Goal: Task Accomplishment & Management: Manage account settings

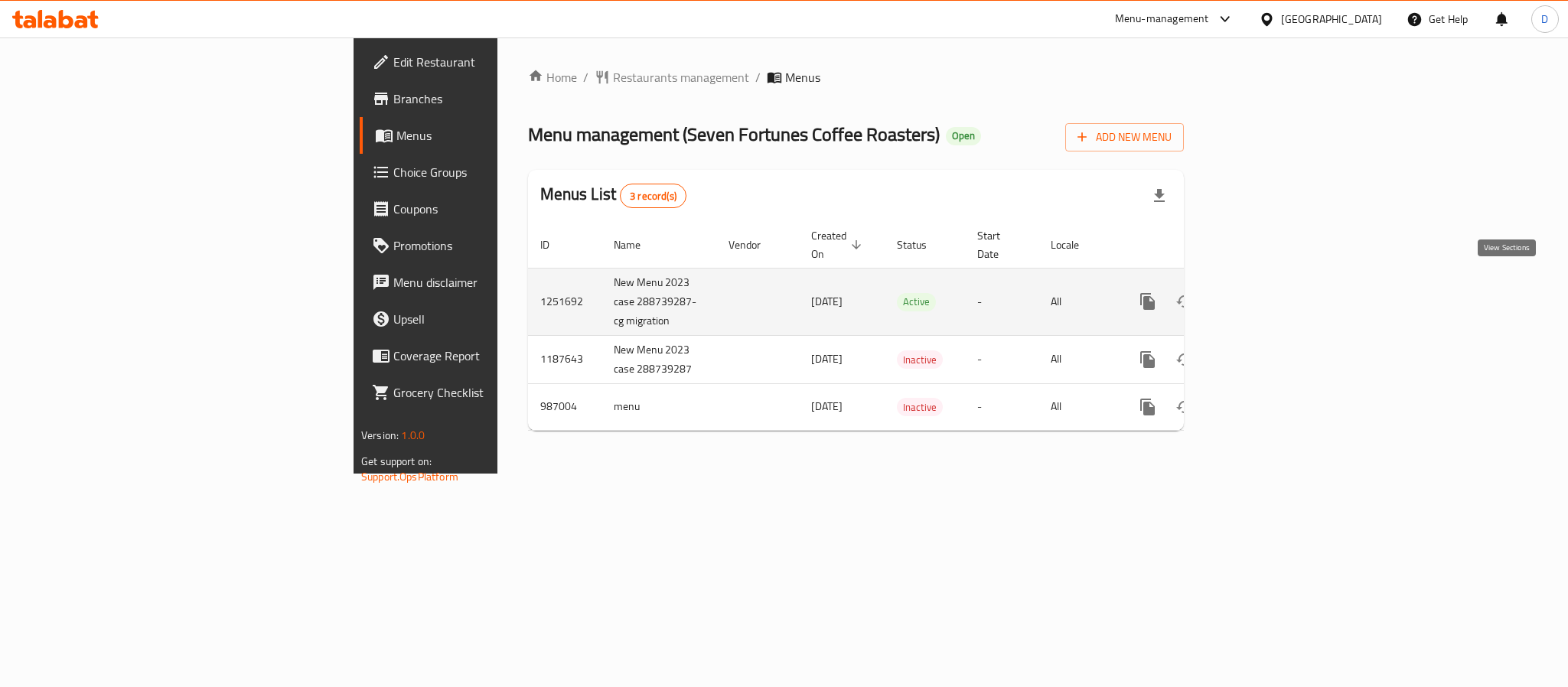
click at [1277, 288] on link "enhanced table" at bounding box center [1258, 301] width 37 height 37
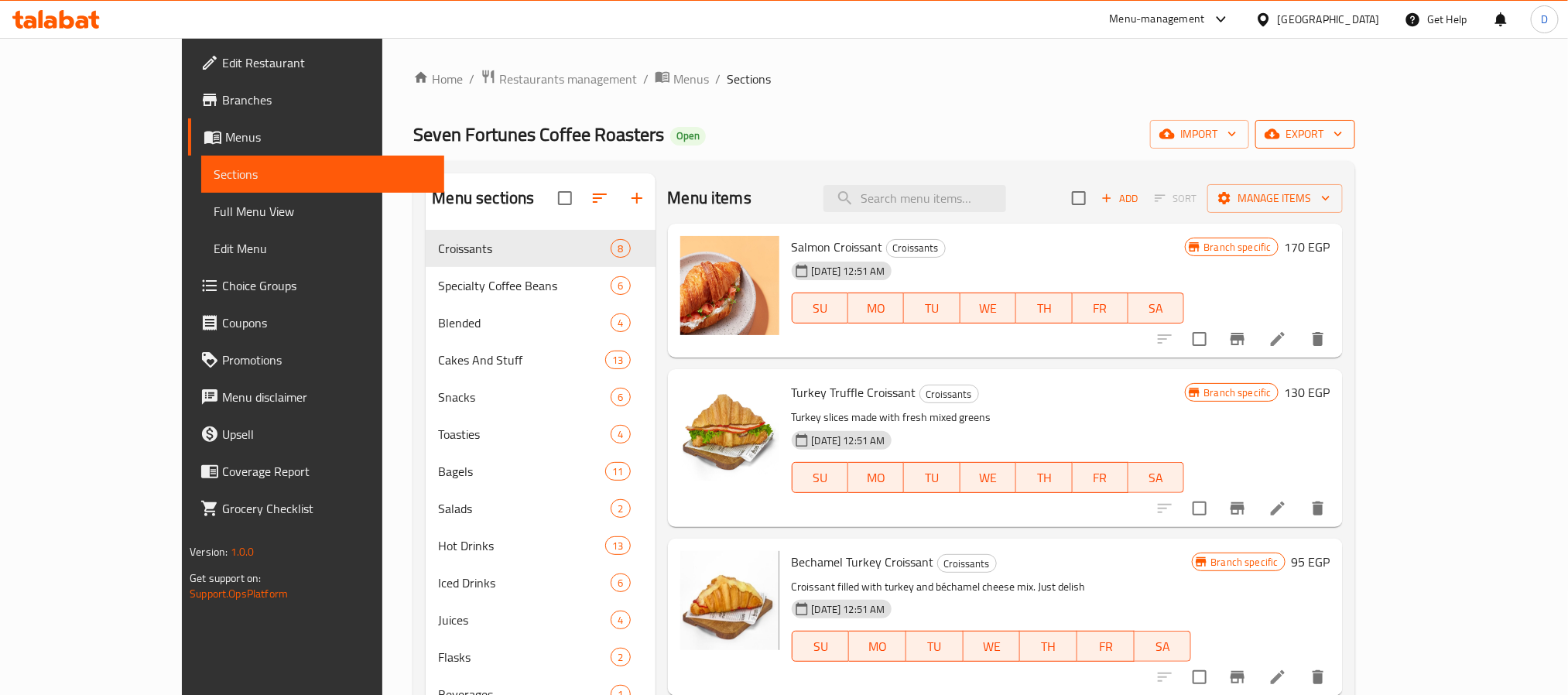
click at [1342, 133] on span "export" at bounding box center [1304, 134] width 75 height 19
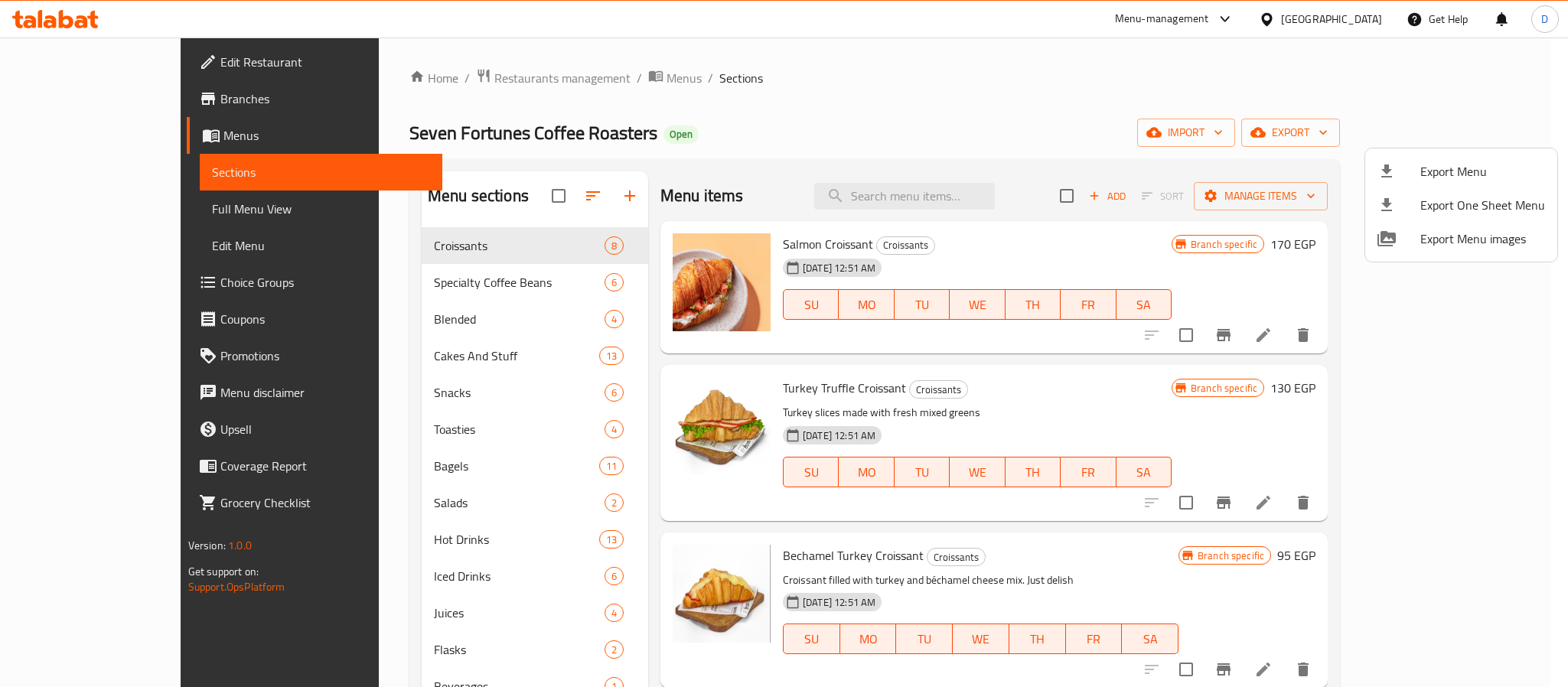
click at [1191, 97] on div at bounding box center [784, 343] width 1568 height 687
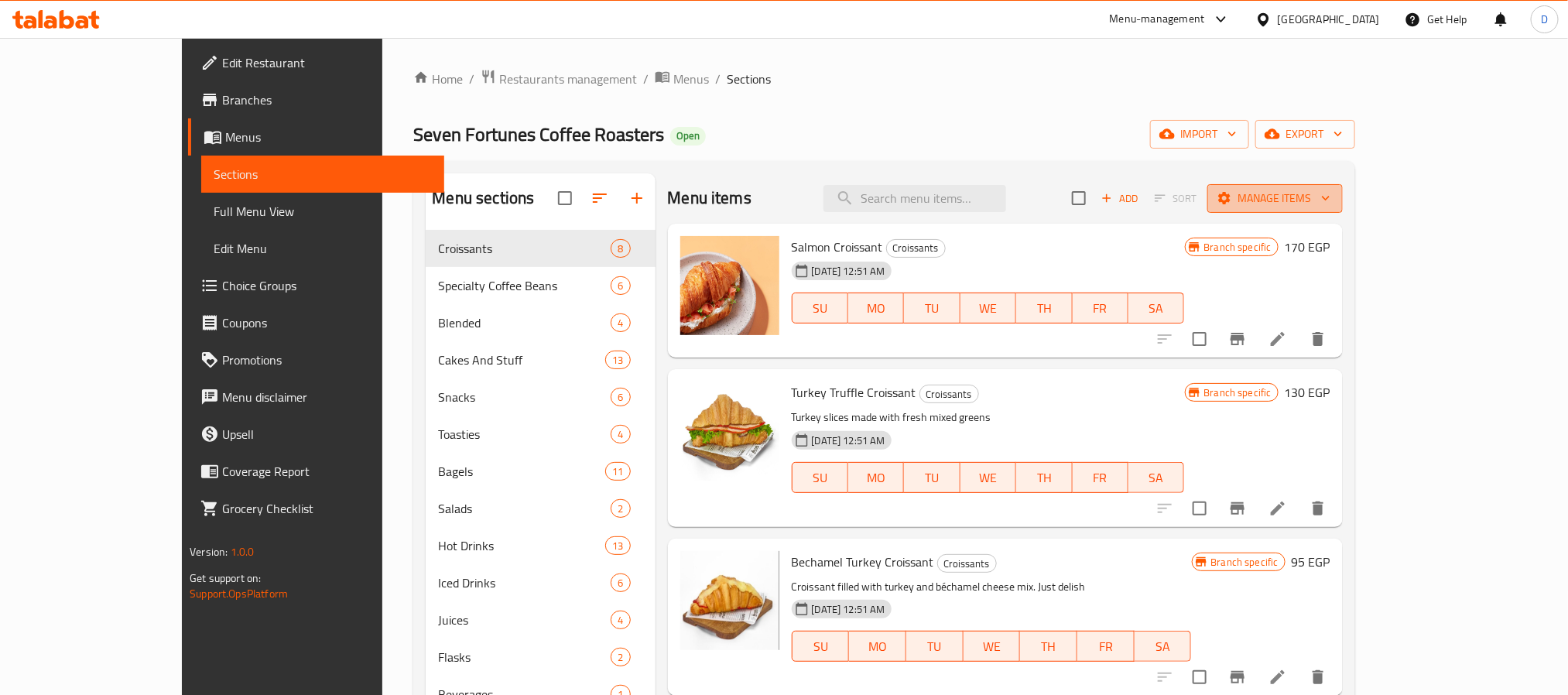
click at [1330, 196] on span "Manage items" at bounding box center [1275, 198] width 111 height 19
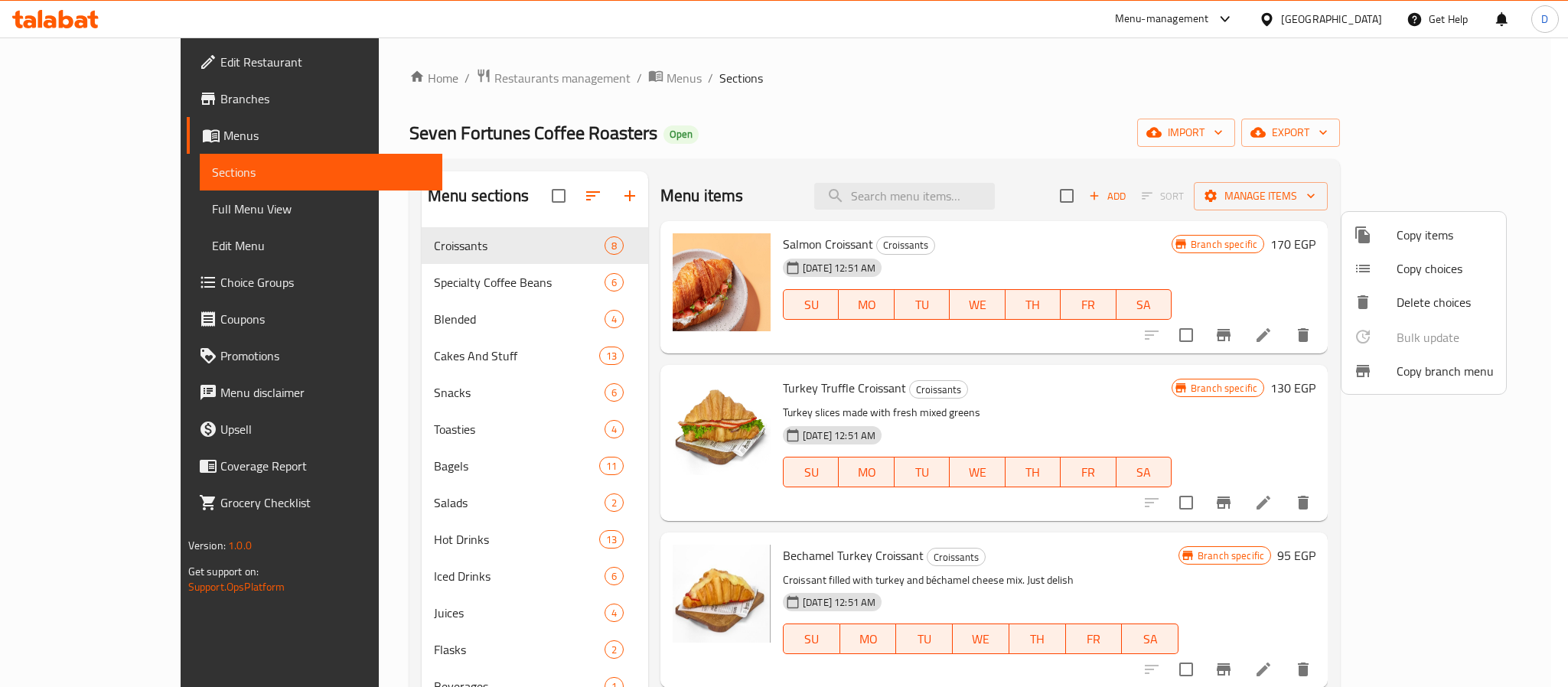
click at [1428, 369] on span "Copy branch menu" at bounding box center [1445, 371] width 97 height 19
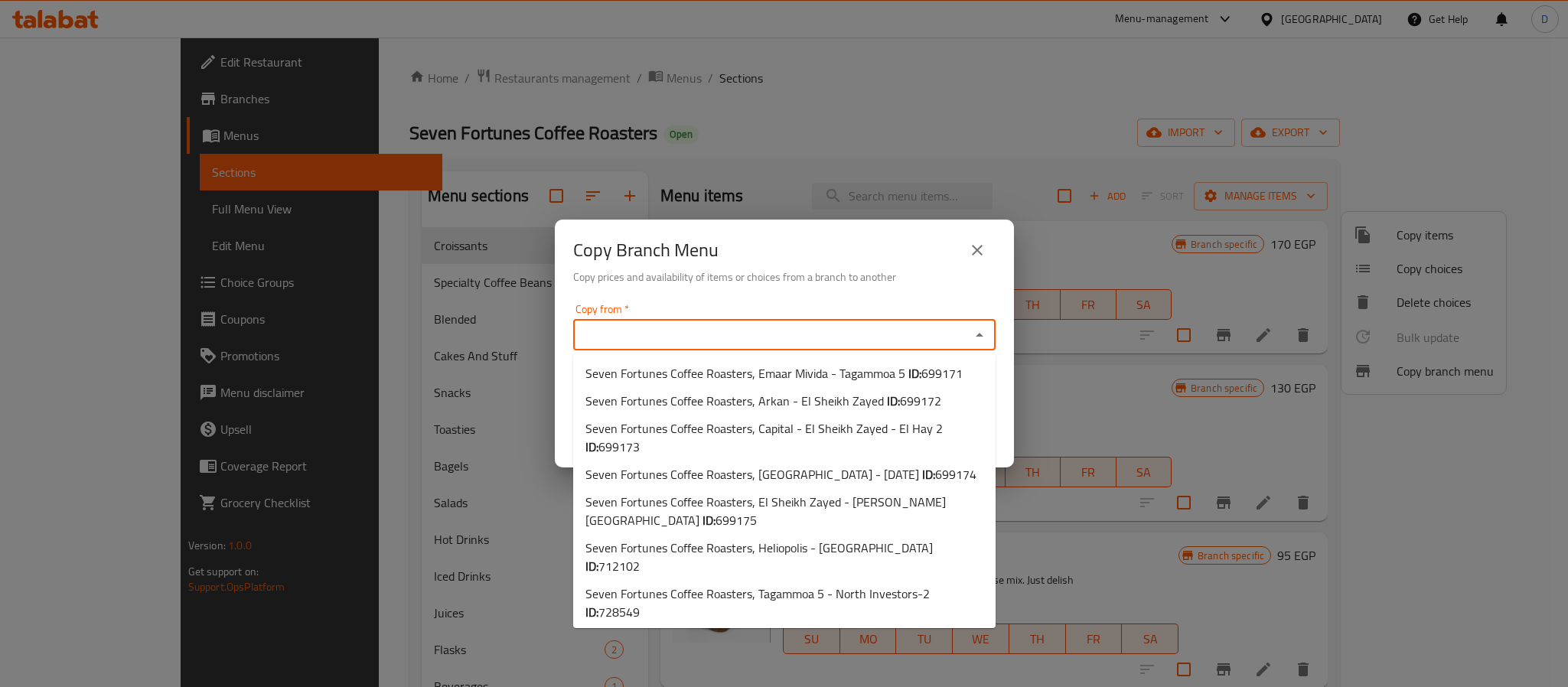
click at [811, 336] on input "Copy from   *" at bounding box center [771, 335] width 388 height 22
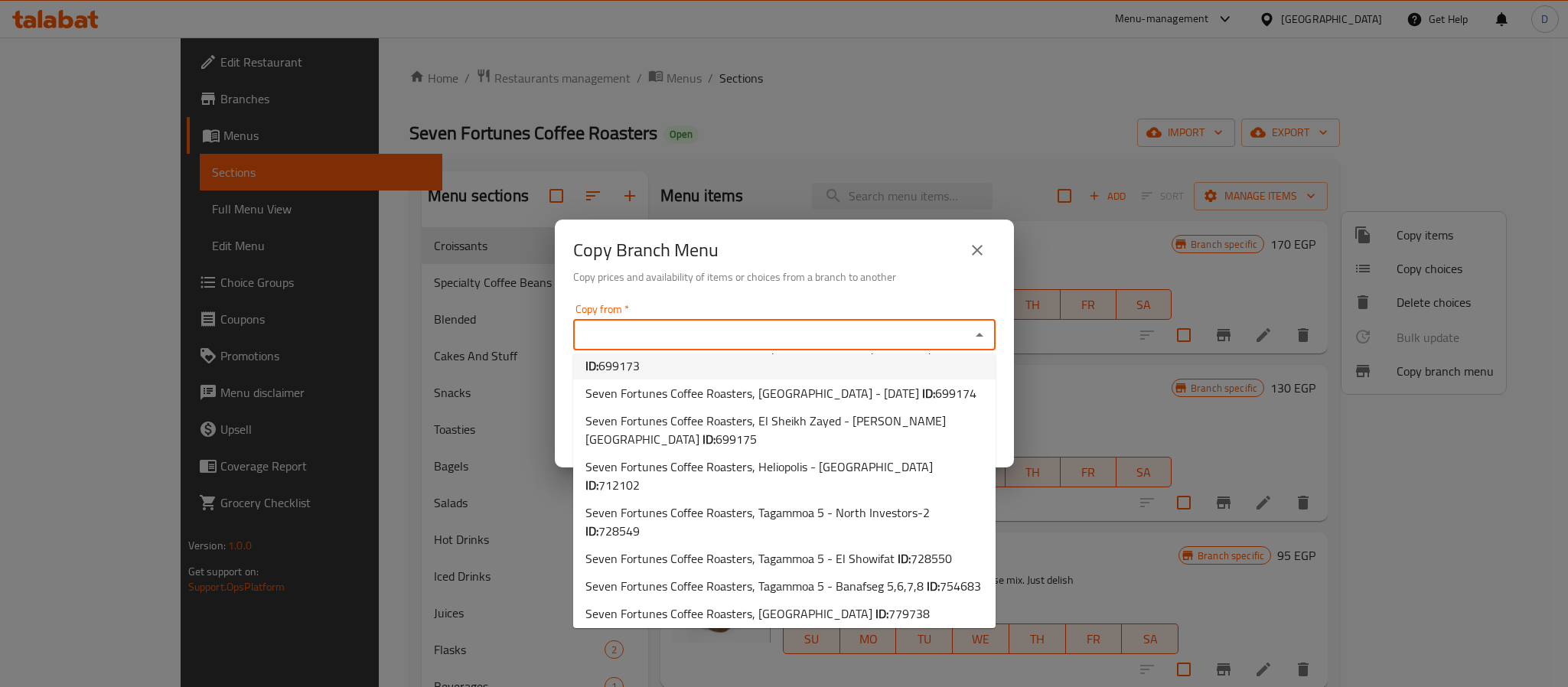
scroll to position [113, 0]
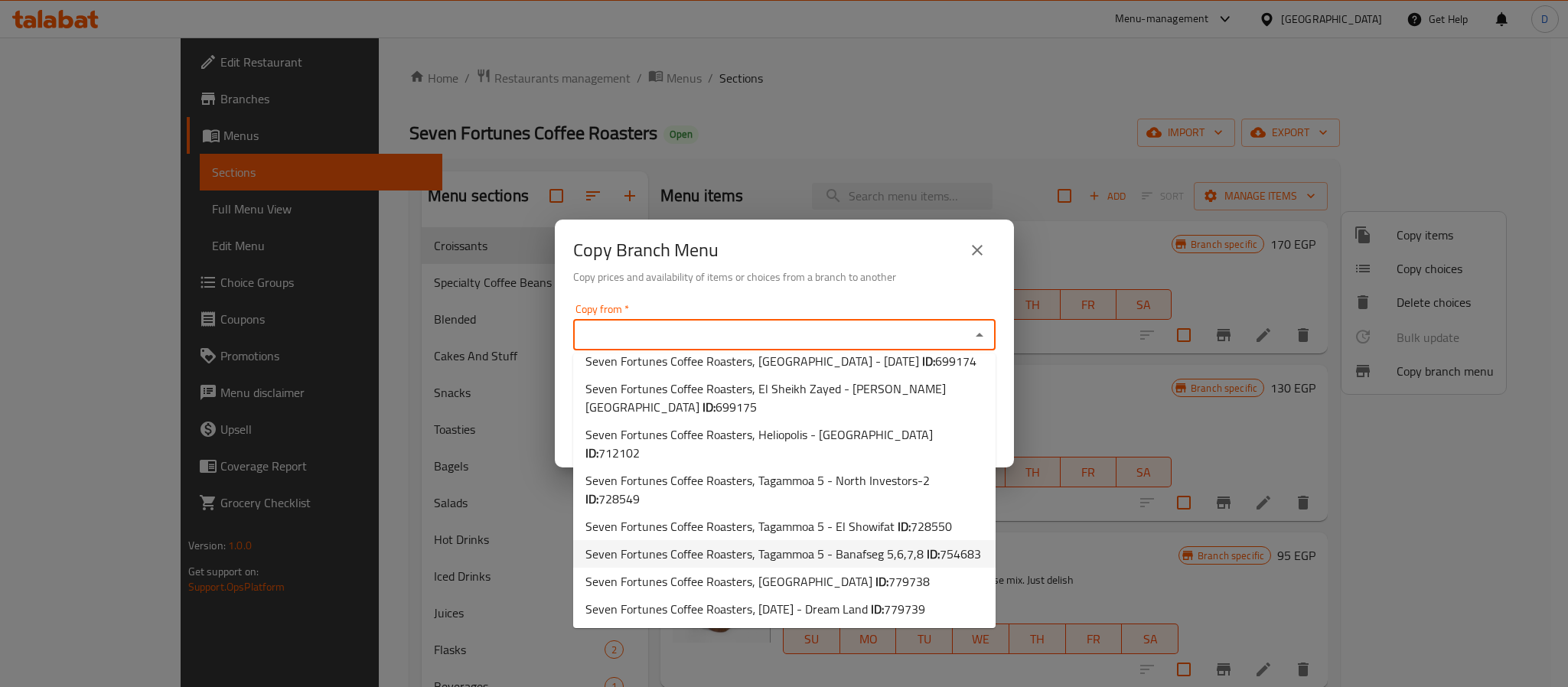
click at [865, 545] on span "Seven Fortunes Coffee Roasters, Tagammoa 5 - Banafseg 5,6,7,8 ID: 754683" at bounding box center [784, 554] width 396 height 19
type input "Seven Fortunes Coffee Roasters, Tagammoa 5 - Banafseg 5,6,7,8"
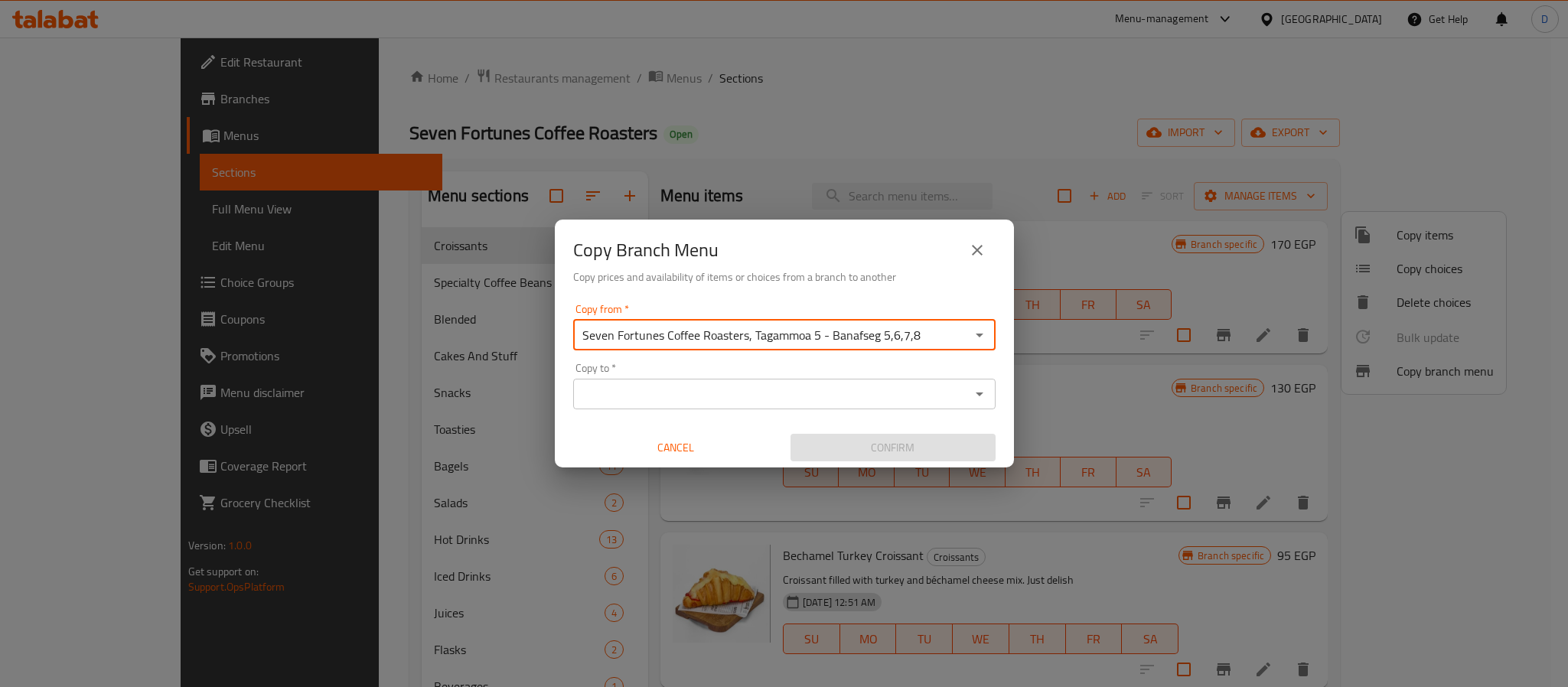
click at [760, 381] on div "Copy to *" at bounding box center [784, 394] width 423 height 31
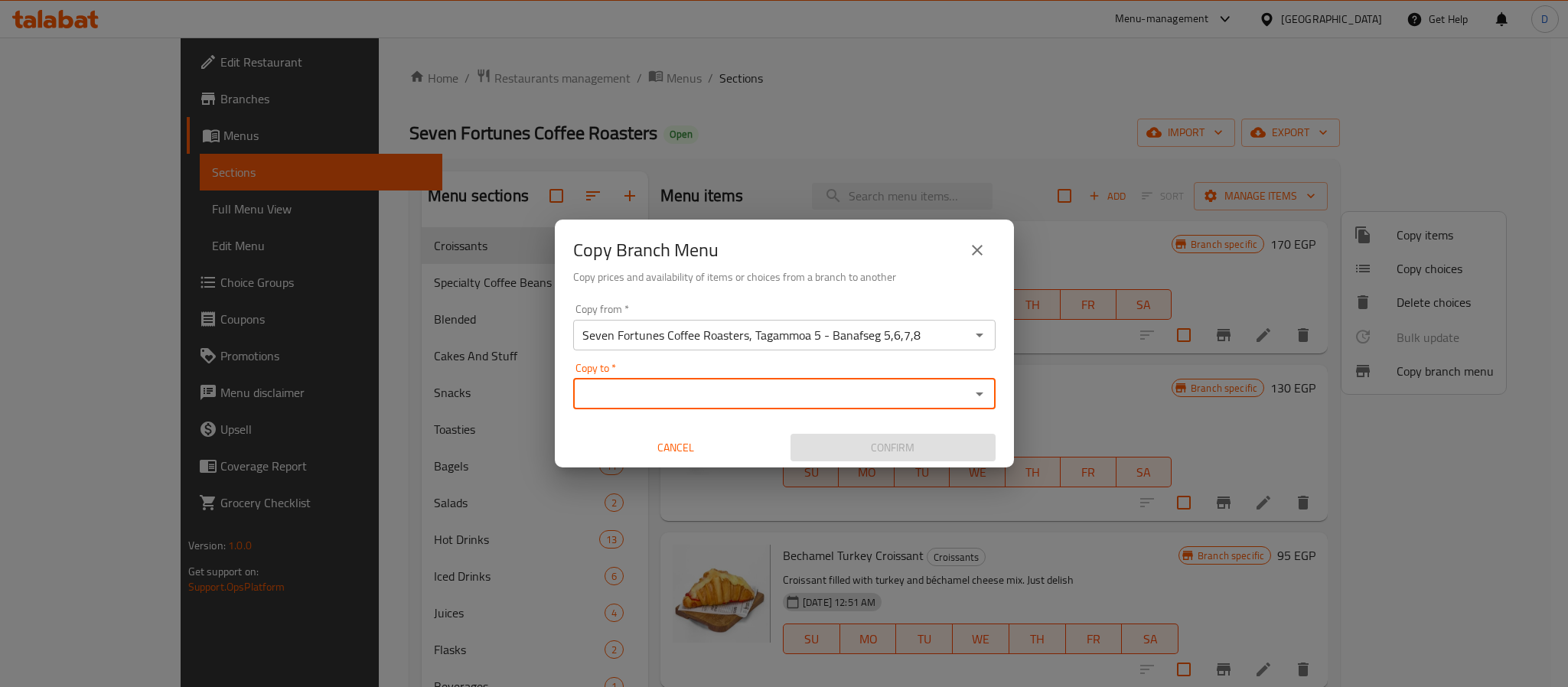
click at [768, 395] on input "Copy to   *" at bounding box center [771, 394] width 388 height 22
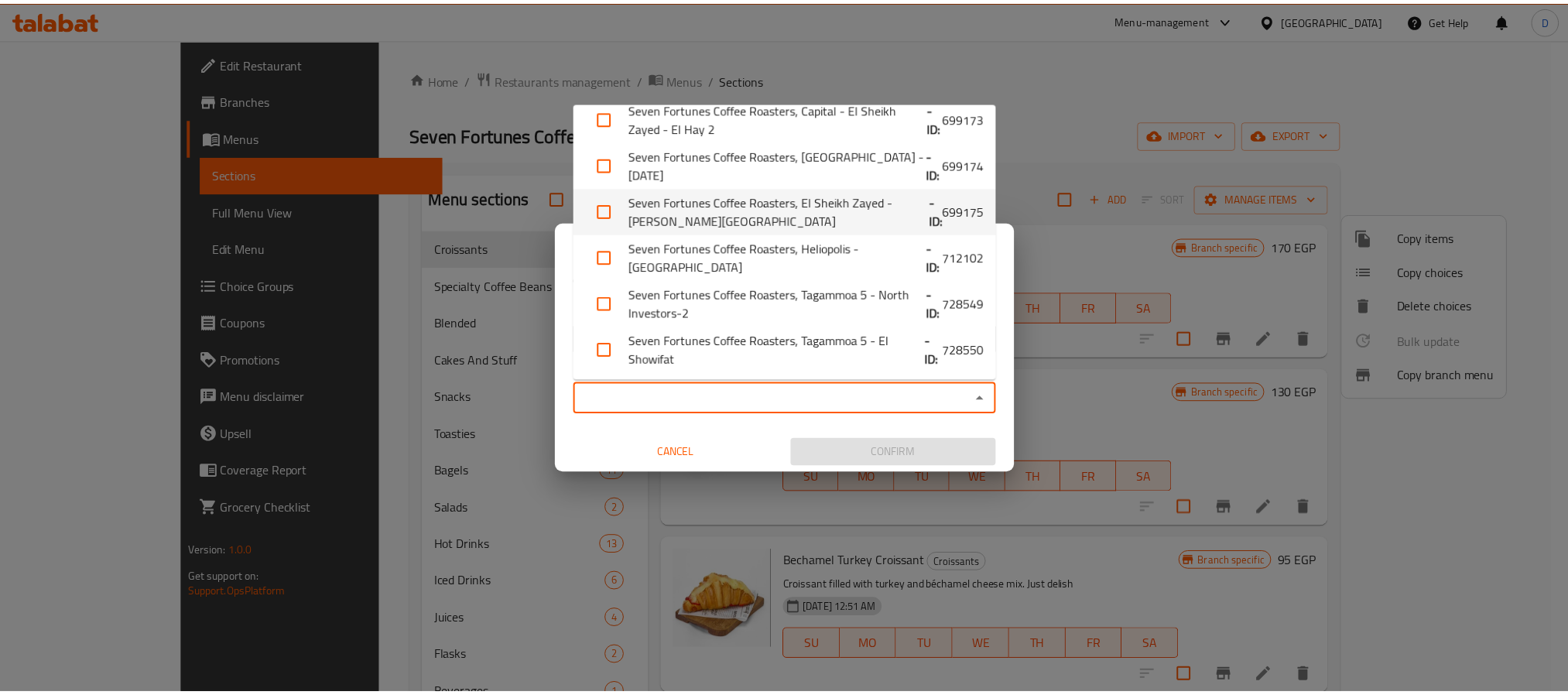
scroll to position [245, 0]
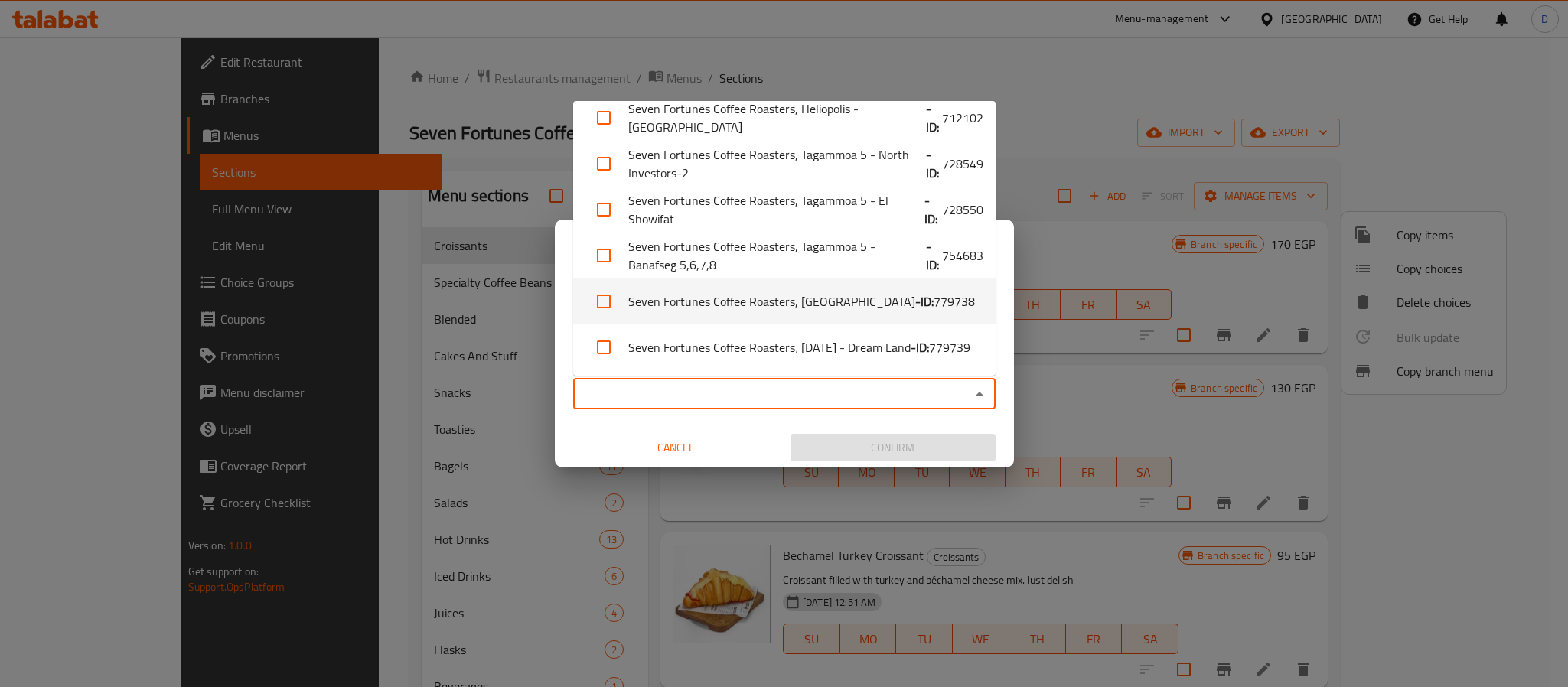
click at [831, 319] on li "Seven Fortunes Coffee Roasters, Madinaty - City Center - ID: 779738" at bounding box center [784, 301] width 423 height 46
checkbox input "true"
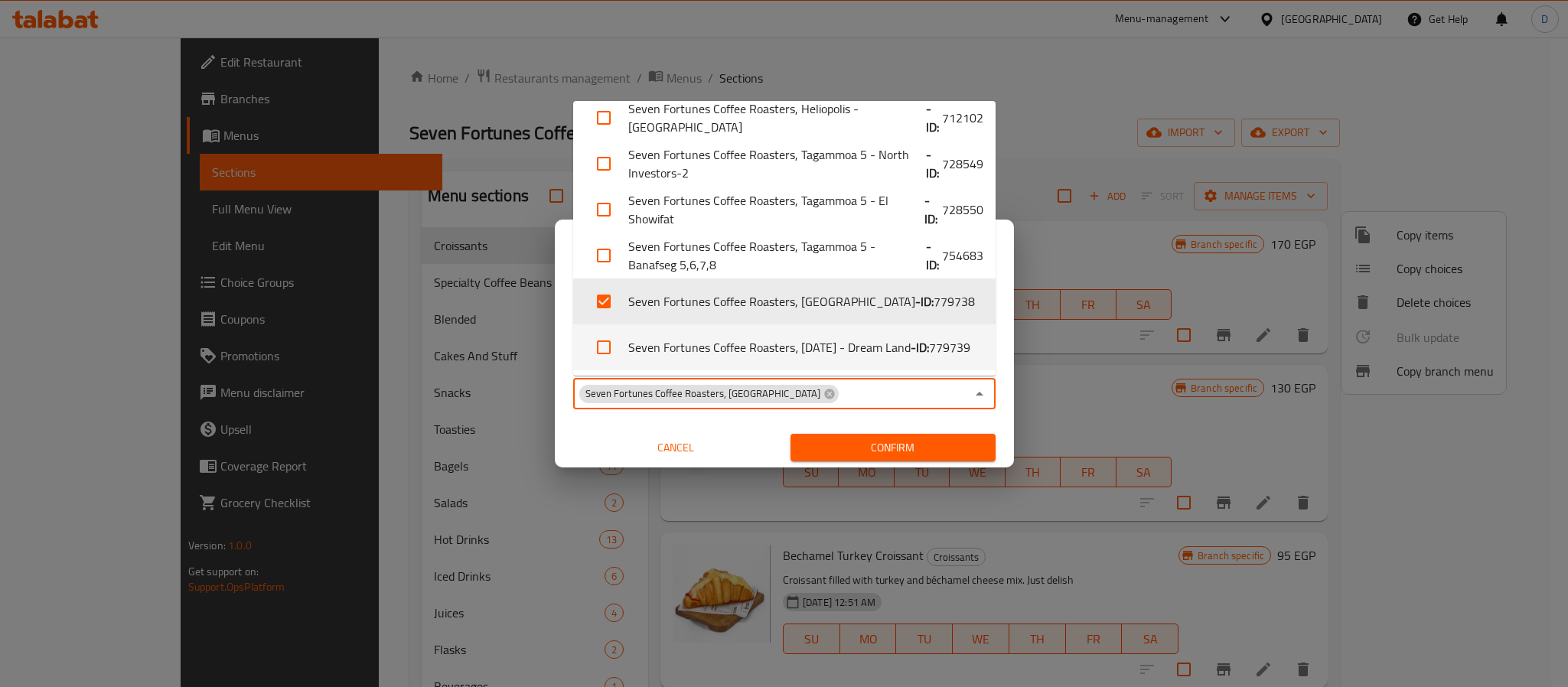
click at [898, 451] on span "Confirm" at bounding box center [892, 448] width 181 height 19
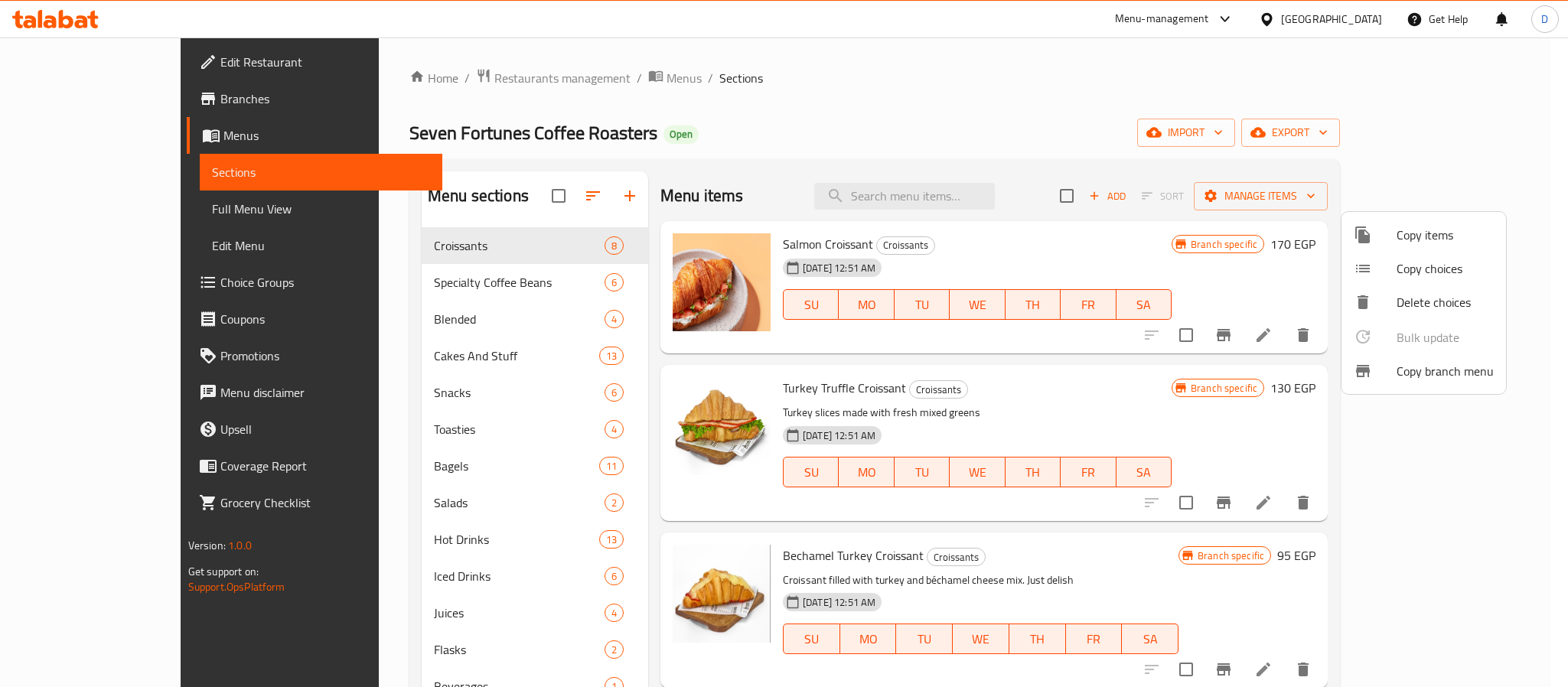
click at [1356, 19] on div at bounding box center [784, 343] width 1568 height 687
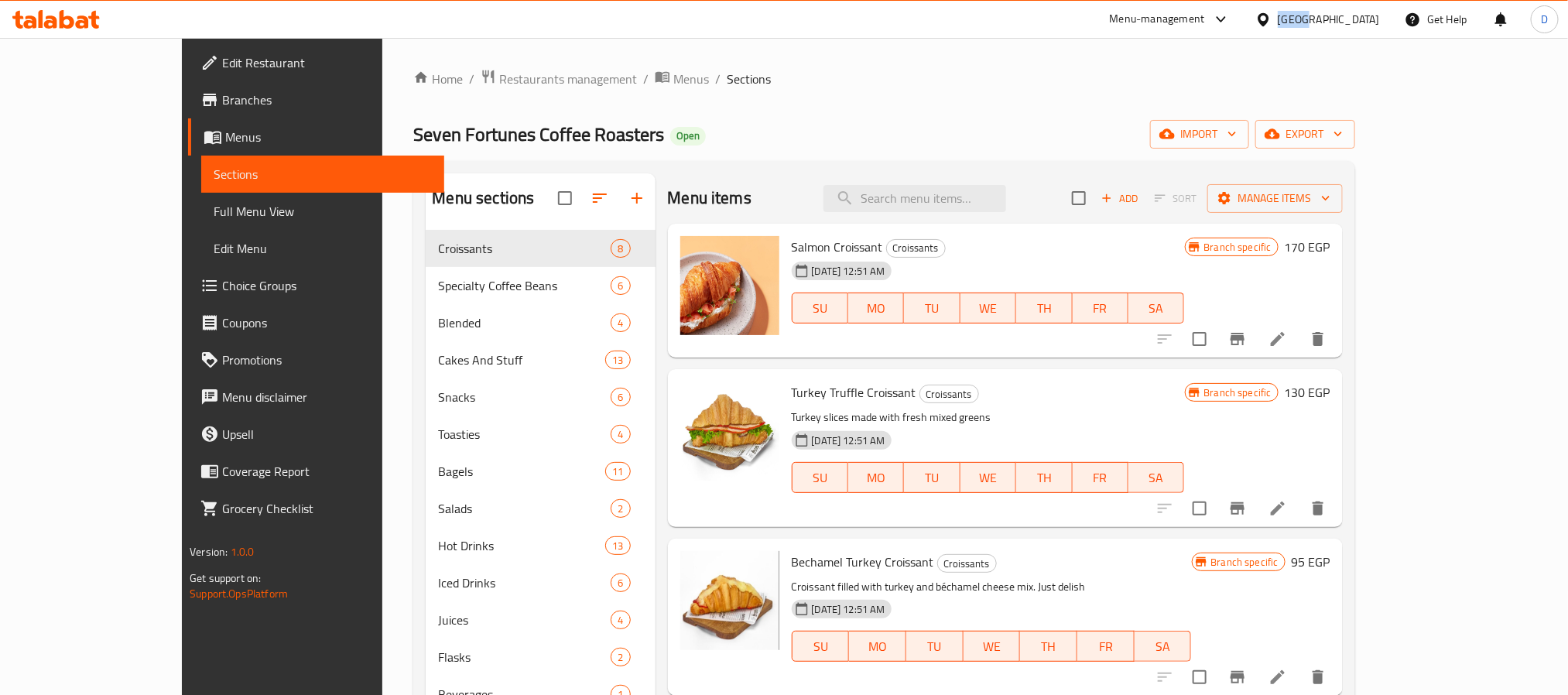
click at [1372, 19] on div "[GEOGRAPHIC_DATA]" at bounding box center [1329, 19] width 102 height 17
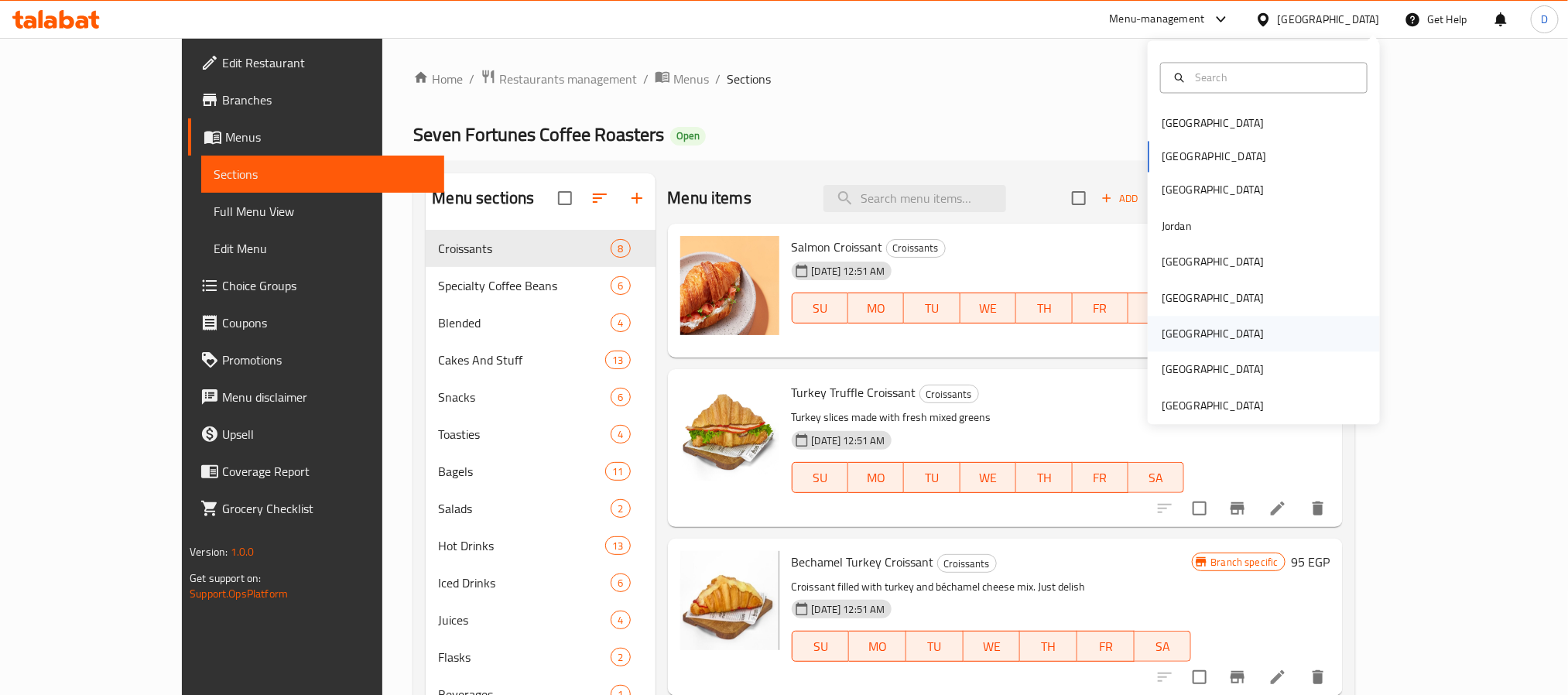
click at [1206, 328] on div "Qatar" at bounding box center [1264, 335] width 232 height 36
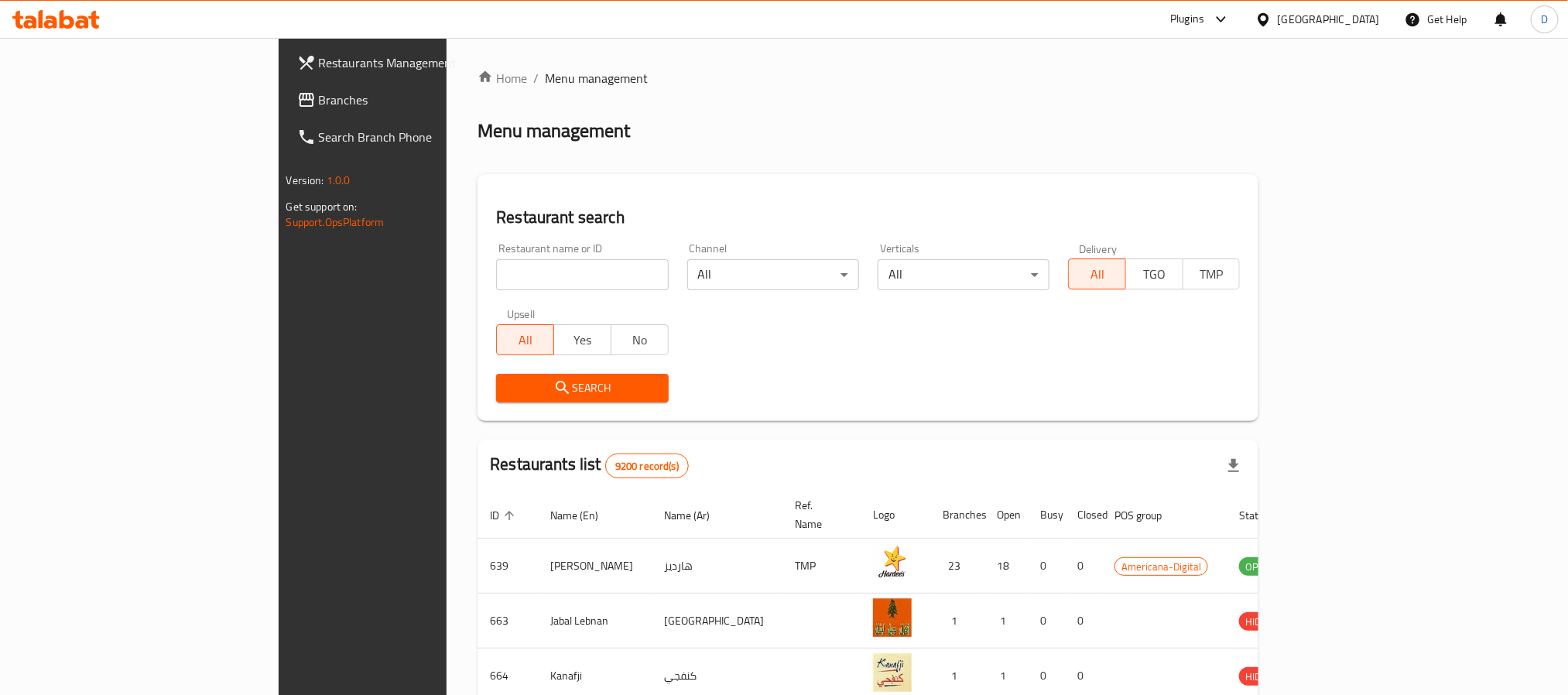
click at [1231, 12] on icon at bounding box center [1221, 20] width 19 height 19
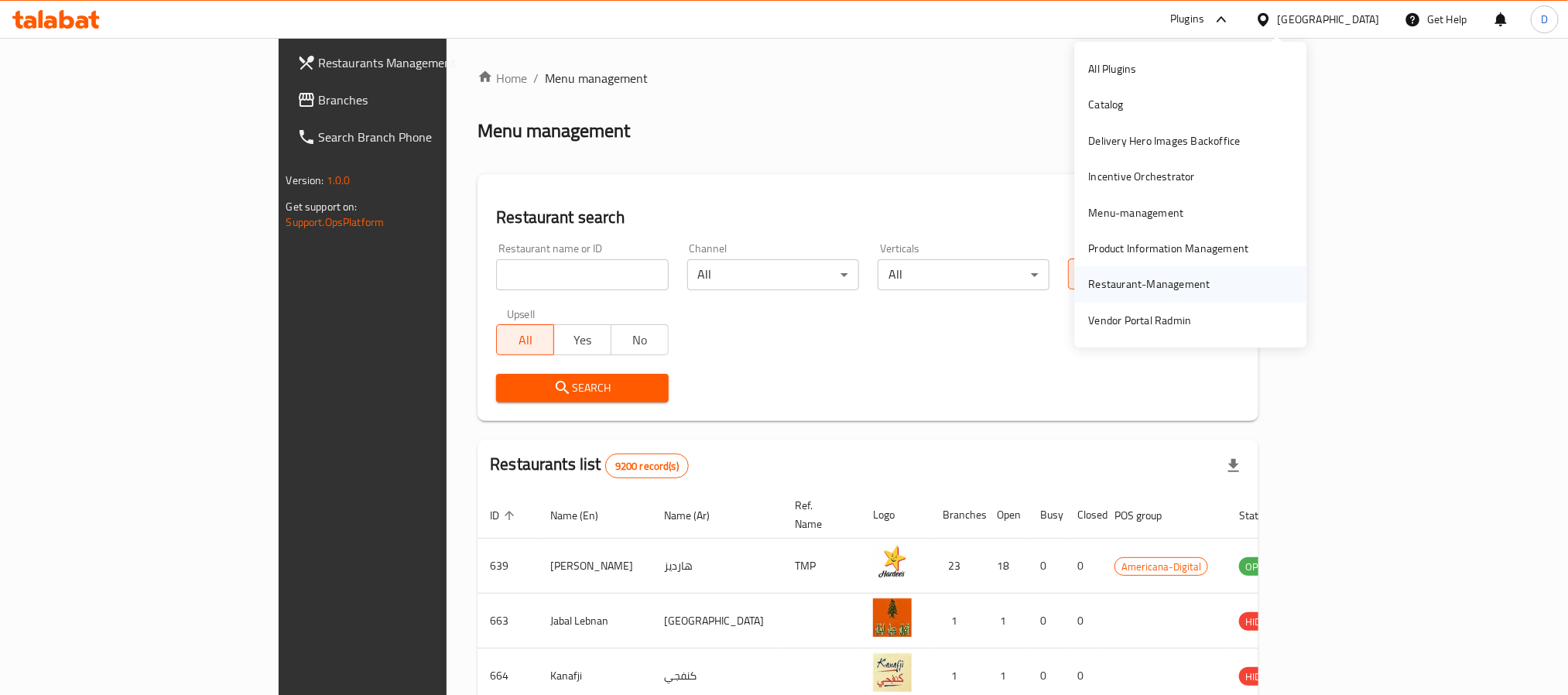
click at [1140, 285] on div "Restaurant-Management" at bounding box center [1150, 284] width 121 height 17
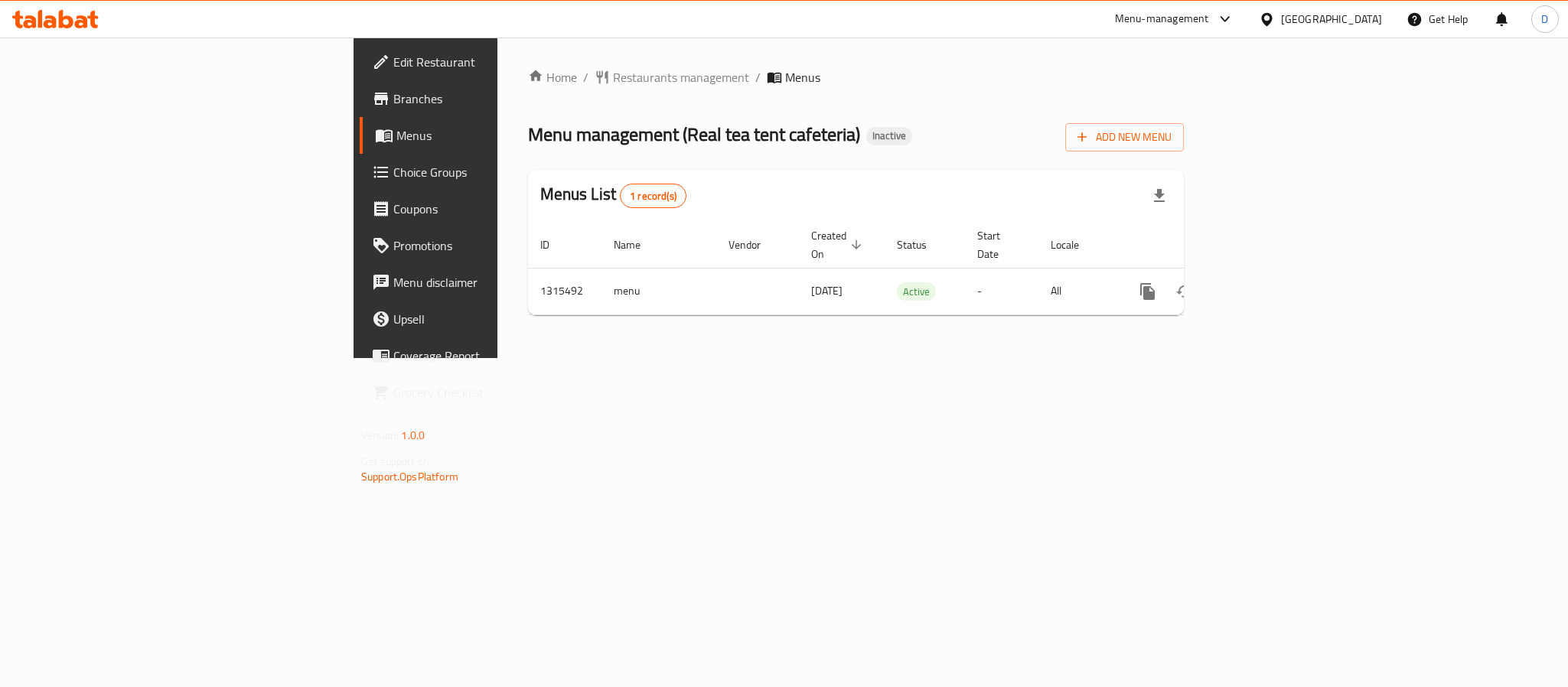
click at [1359, 25] on div "Qatar" at bounding box center [1332, 19] width 101 height 17
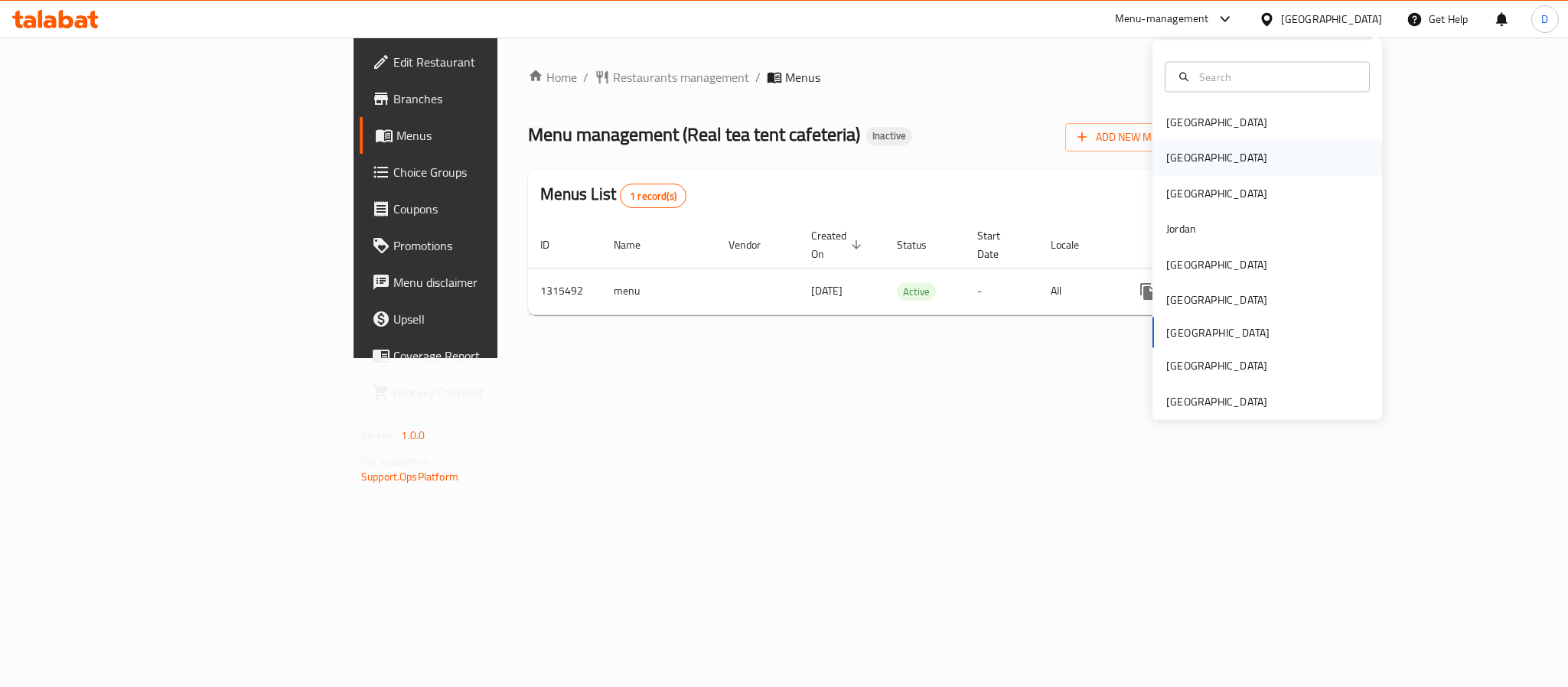
click at [1182, 160] on div "[GEOGRAPHIC_DATA]" at bounding box center [1217, 157] width 126 height 36
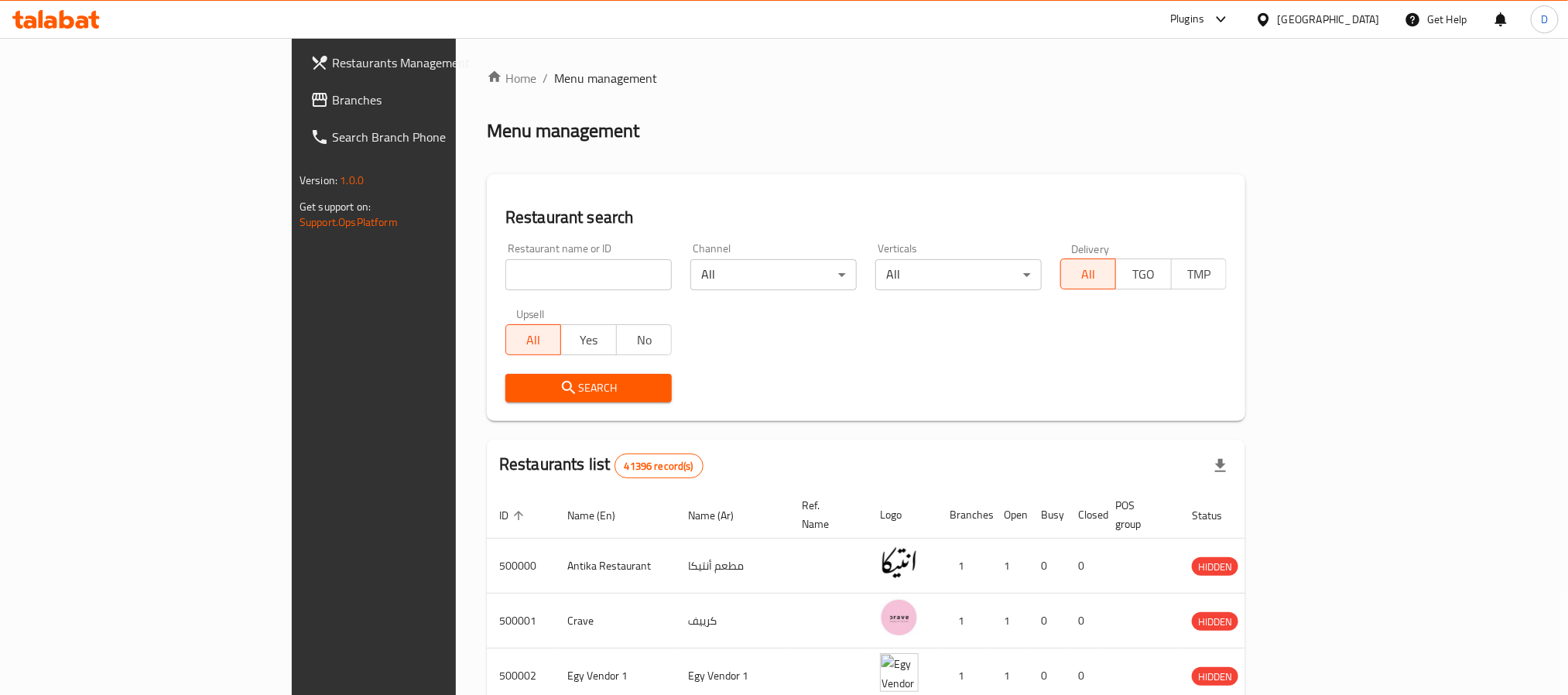
click at [1204, 16] on div "Plugins" at bounding box center [1187, 20] width 34 height 19
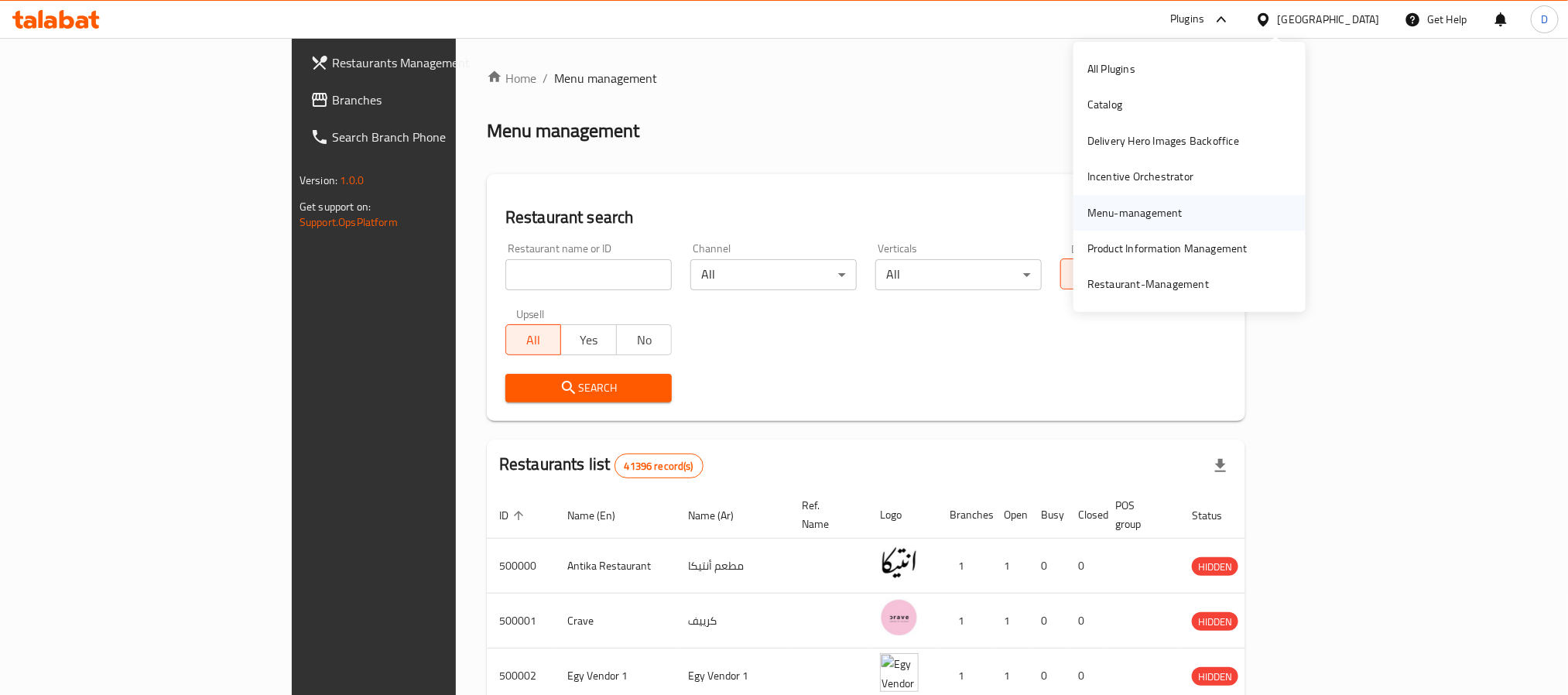
click at [1157, 209] on div "Menu-management" at bounding box center [1135, 213] width 95 height 17
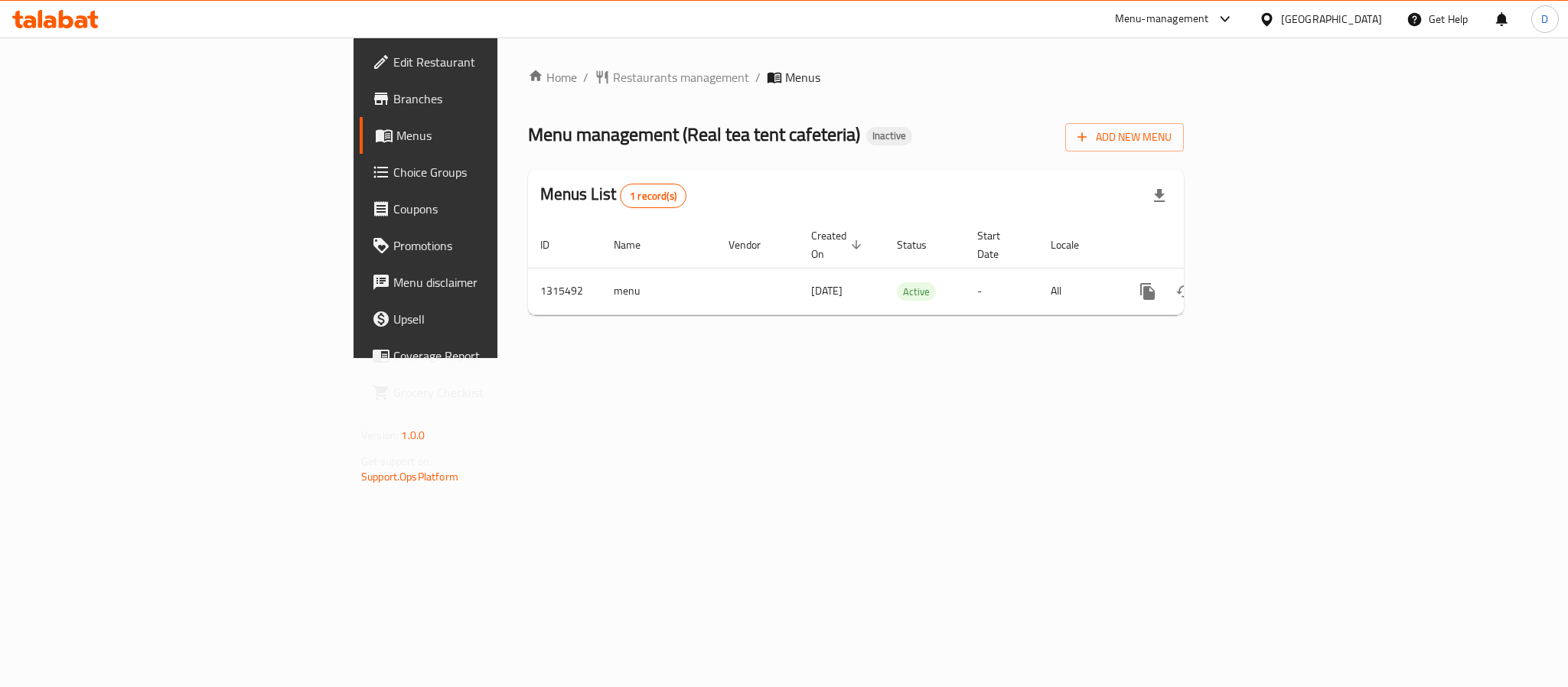
click at [1366, 27] on div "[GEOGRAPHIC_DATA]" at bounding box center [1332, 19] width 101 height 17
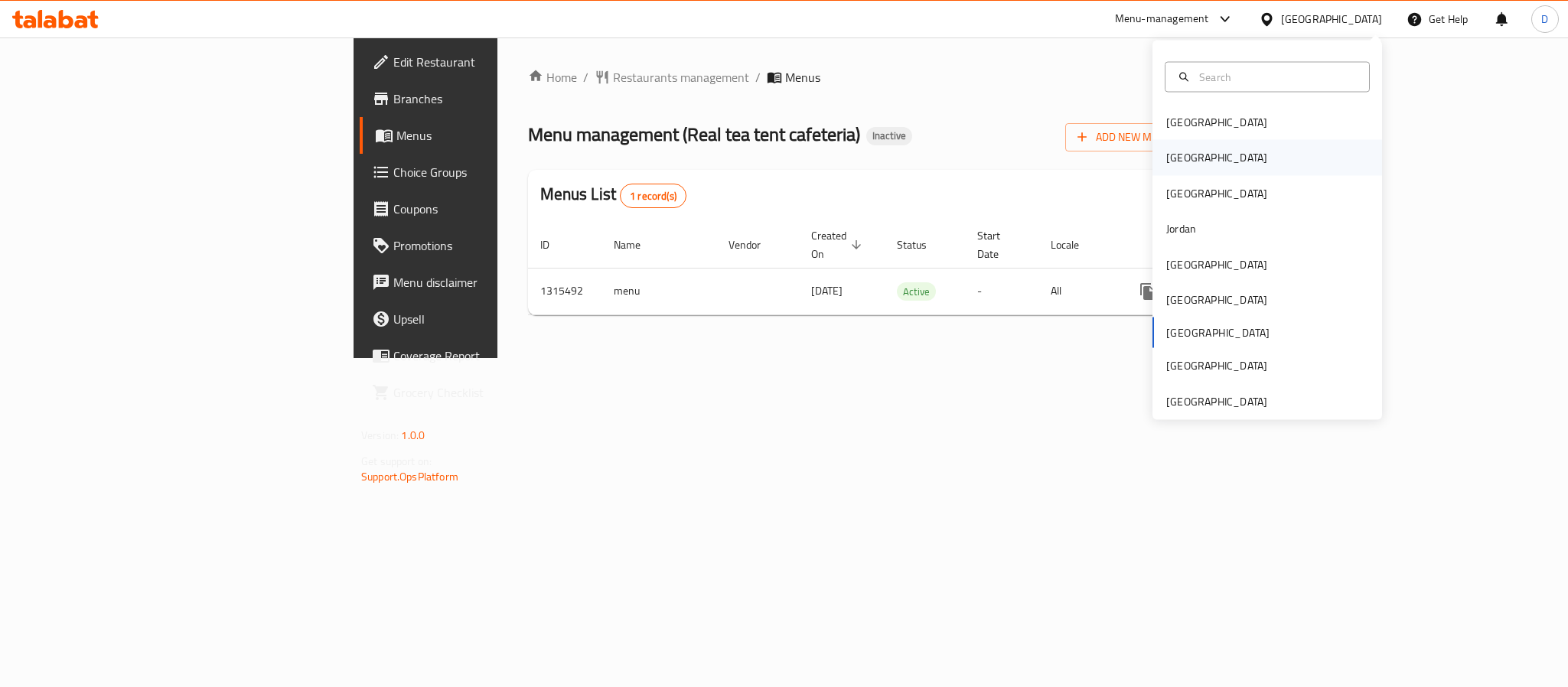
click at [1199, 147] on div "[GEOGRAPHIC_DATA]" at bounding box center [1266, 157] width 230 height 36
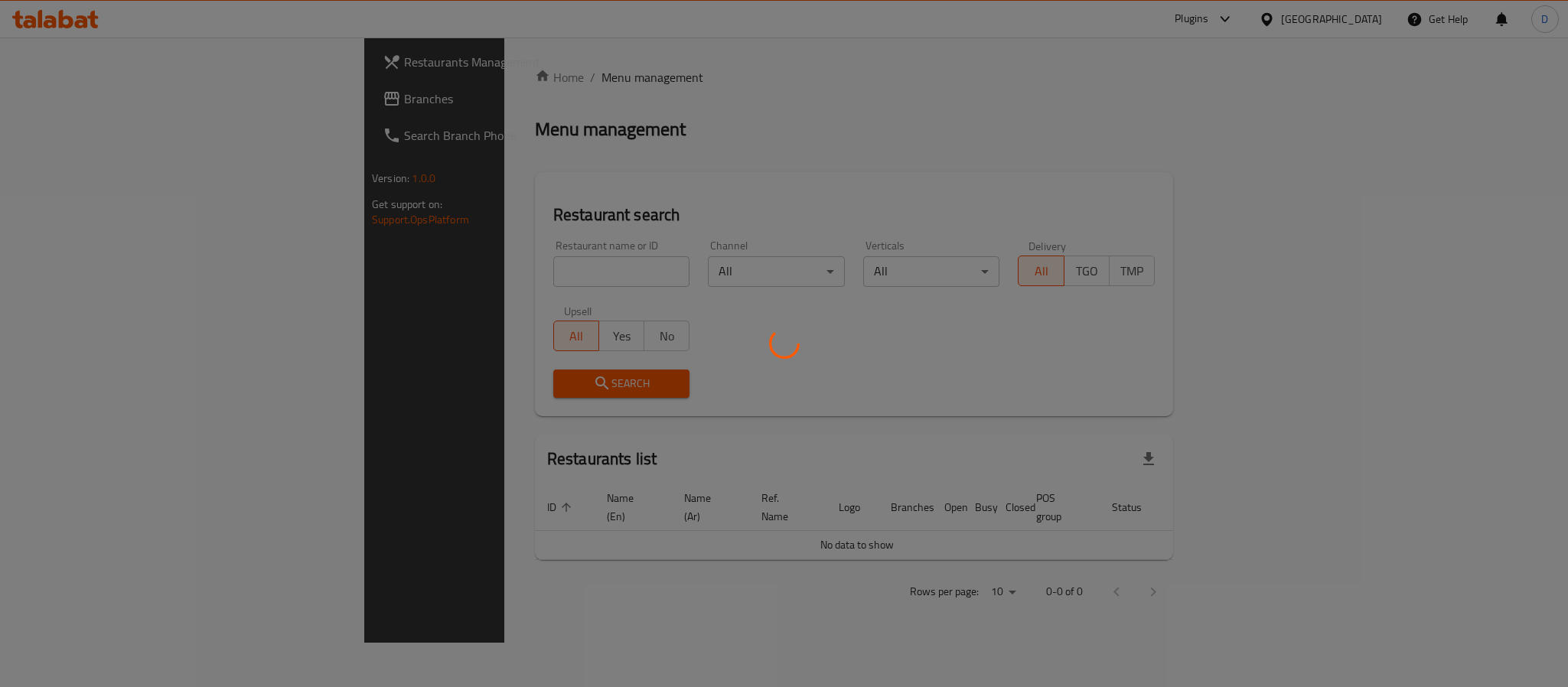
click at [1283, 21] on div at bounding box center [784, 343] width 1568 height 687
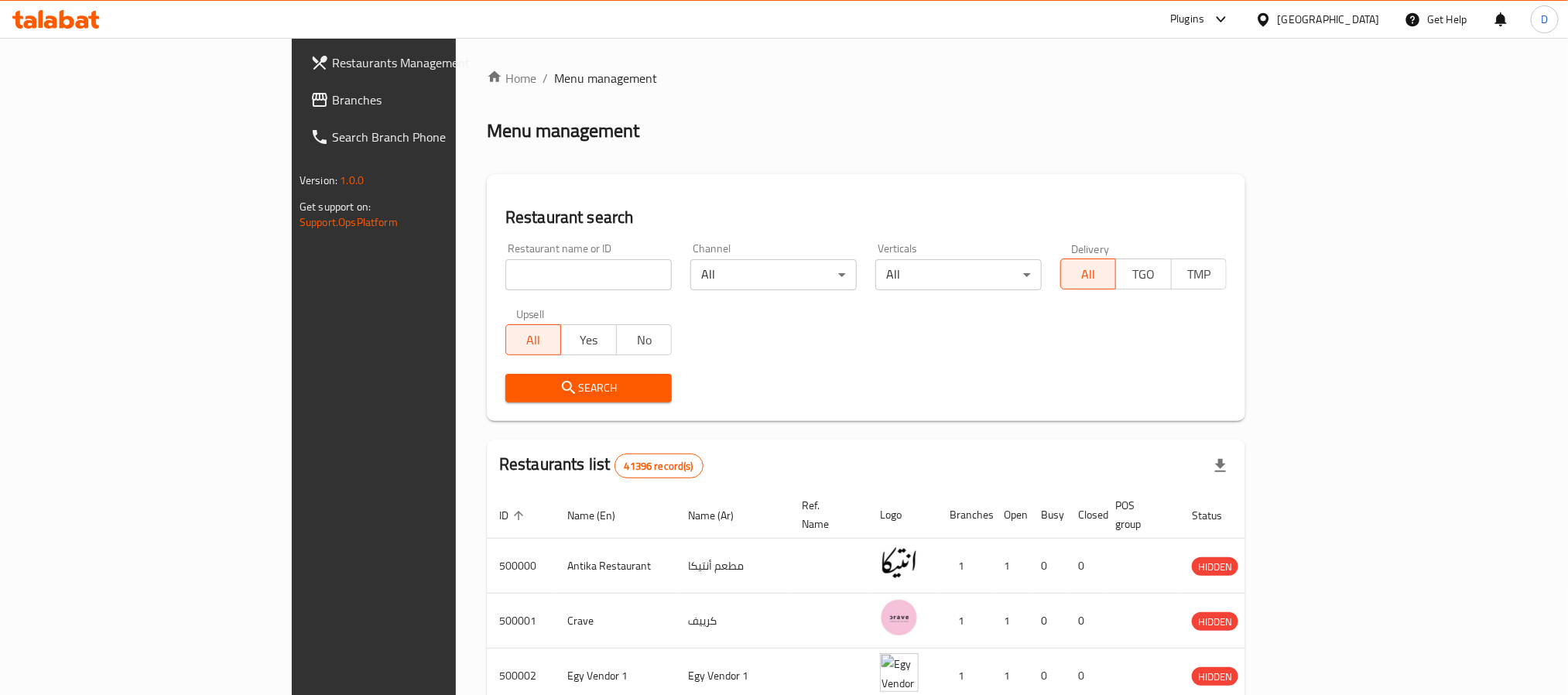
click at [1204, 19] on div "Plugins" at bounding box center [1187, 20] width 34 height 19
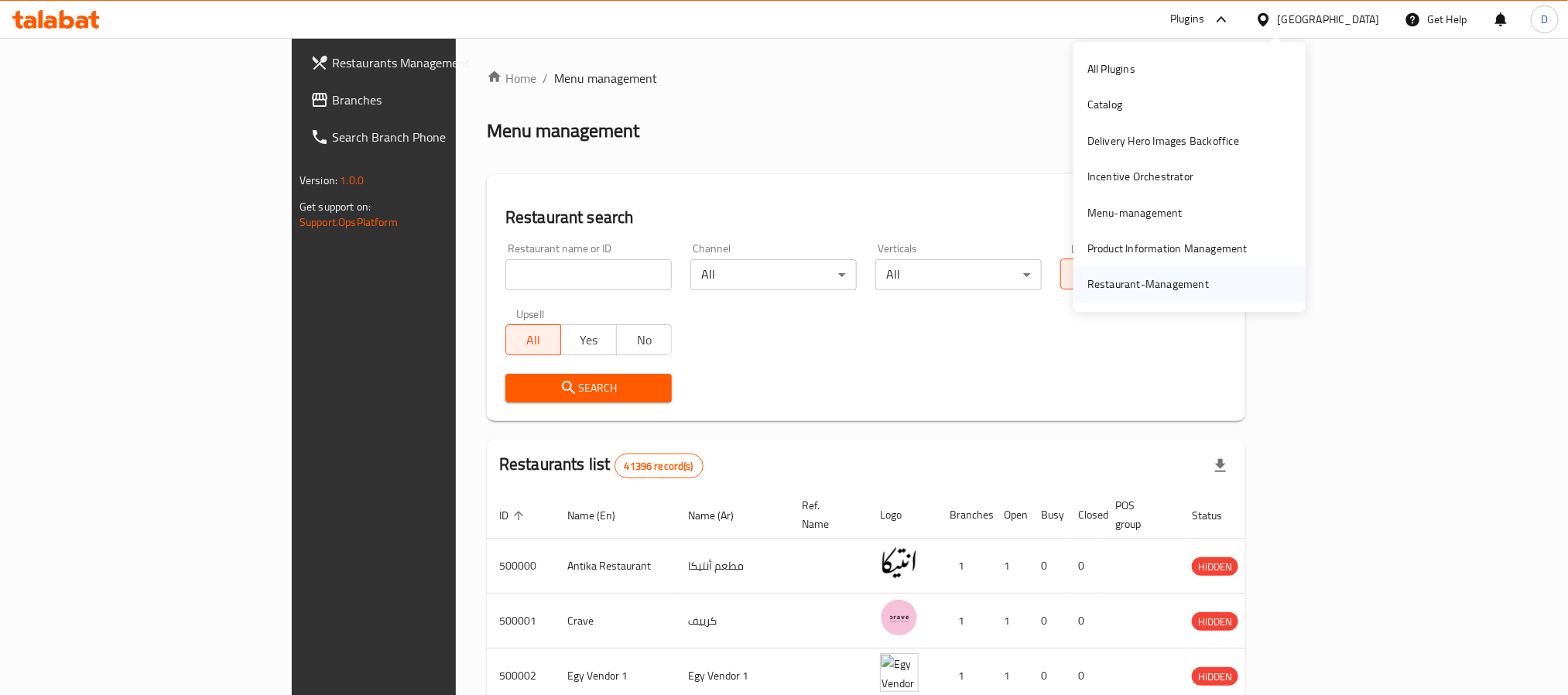
click at [1164, 280] on div "Restaurant-Management" at bounding box center [1148, 284] width 121 height 17
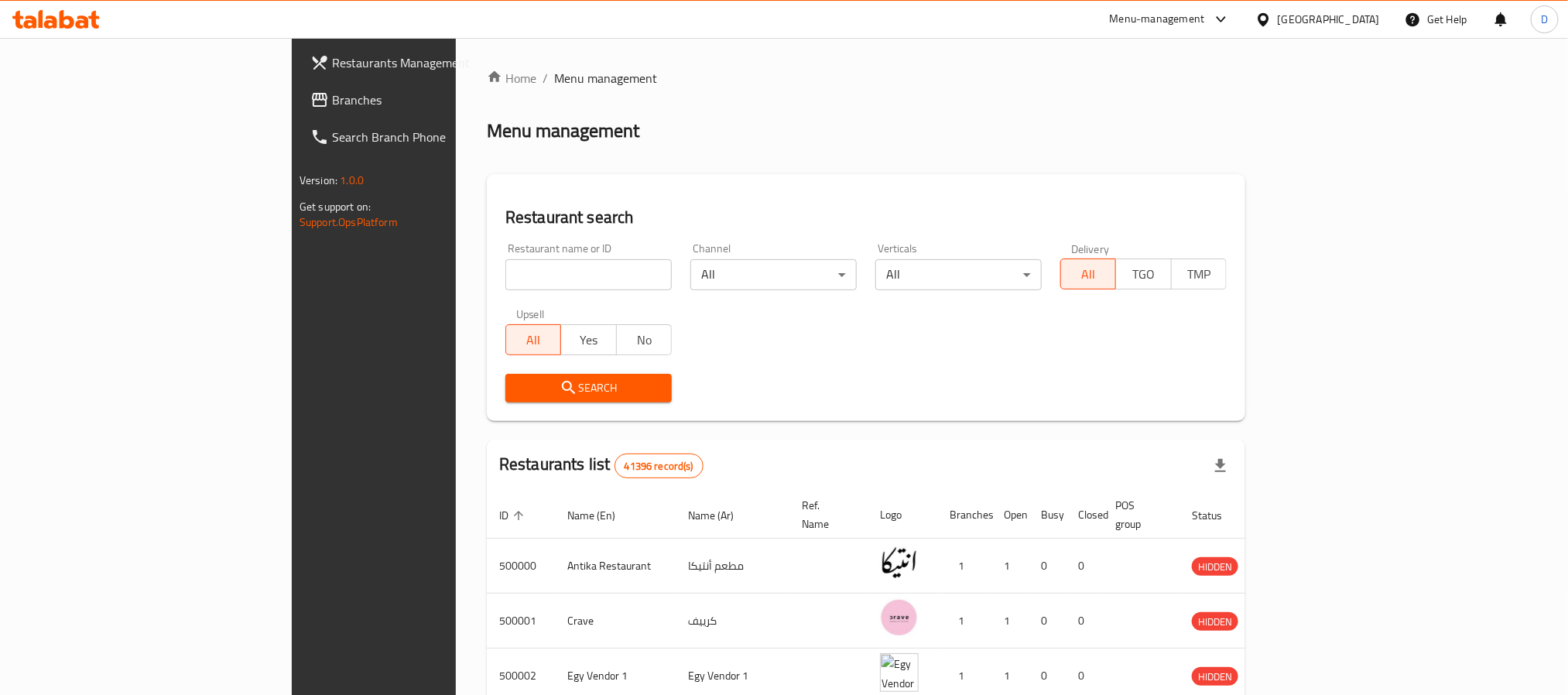
click at [1205, 19] on div "Menu-management" at bounding box center [1158, 20] width 95 height 19
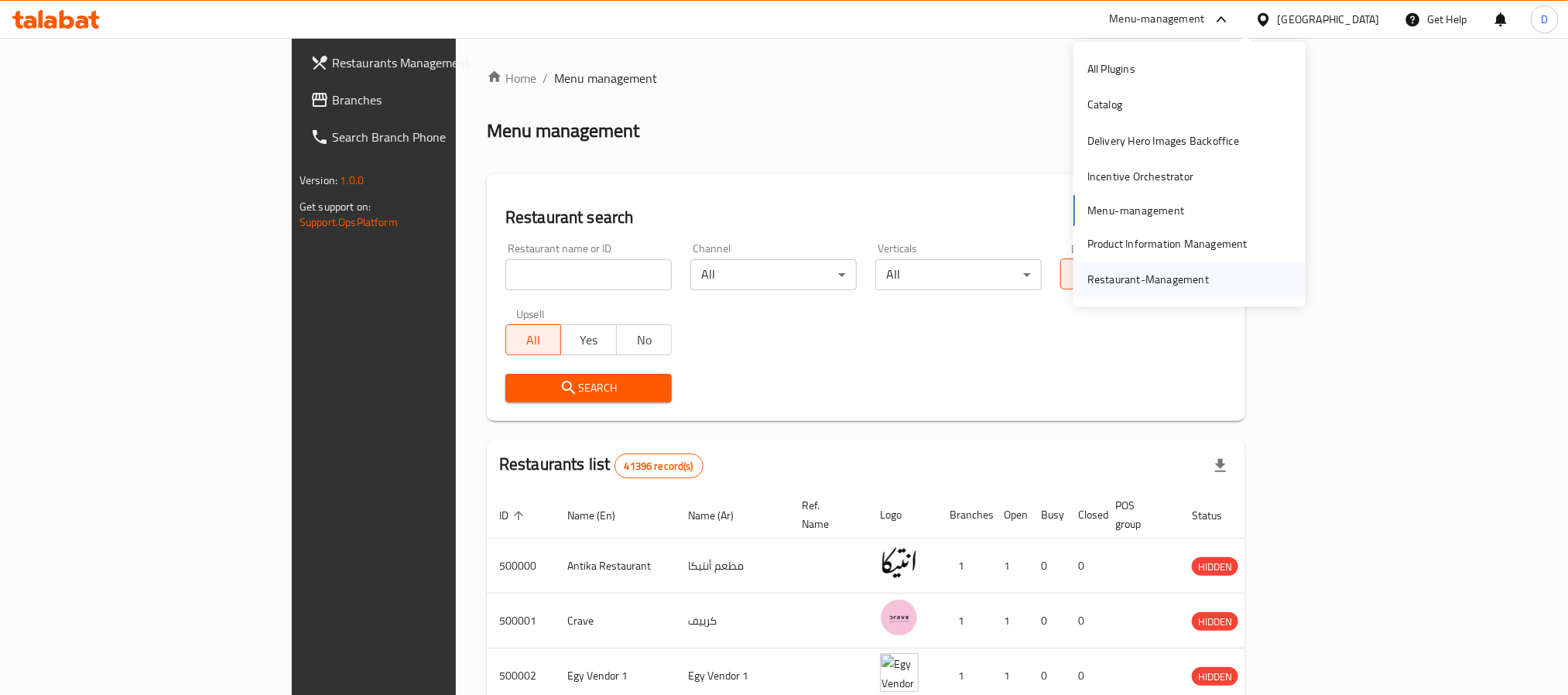
click at [1166, 277] on div "Restaurant-Management" at bounding box center [1148, 280] width 121 height 17
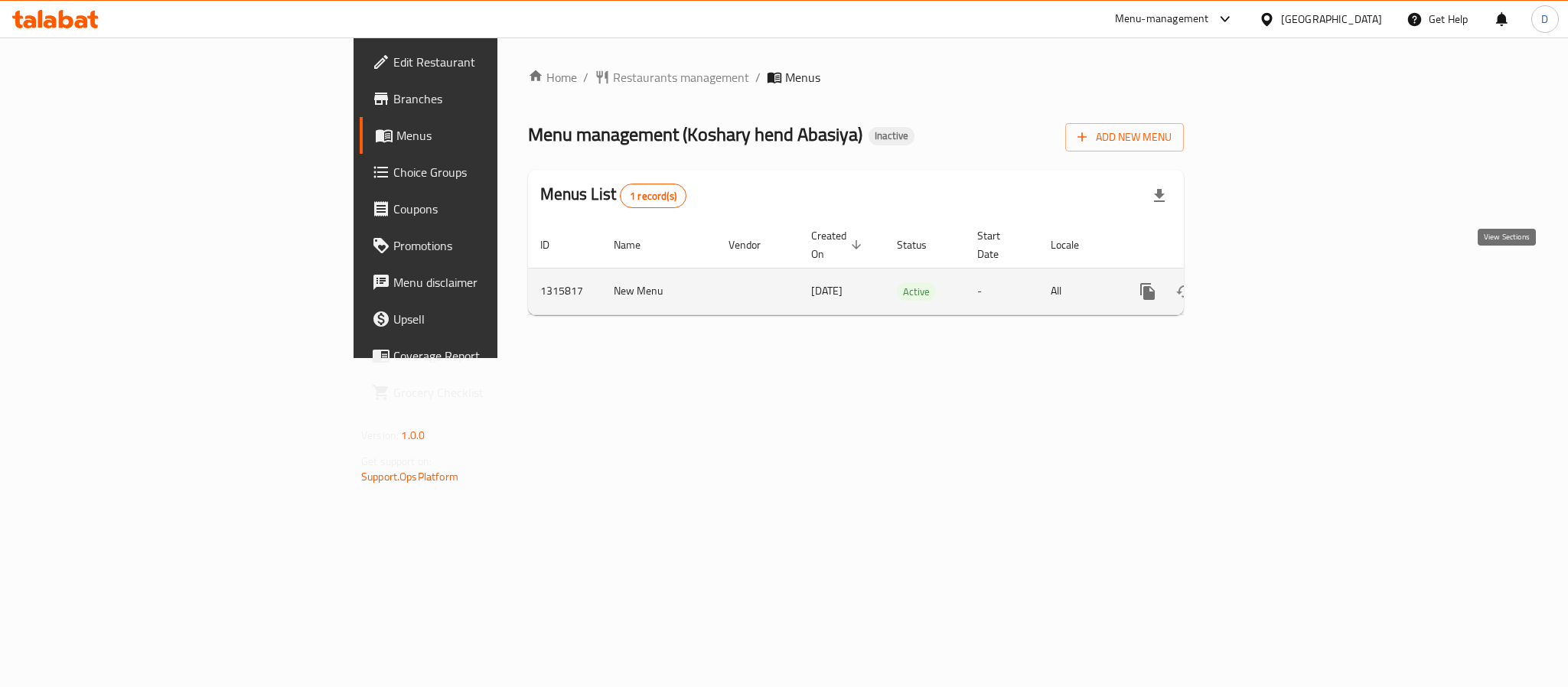
click at [1267, 282] on icon "enhanced table" at bounding box center [1258, 291] width 19 height 19
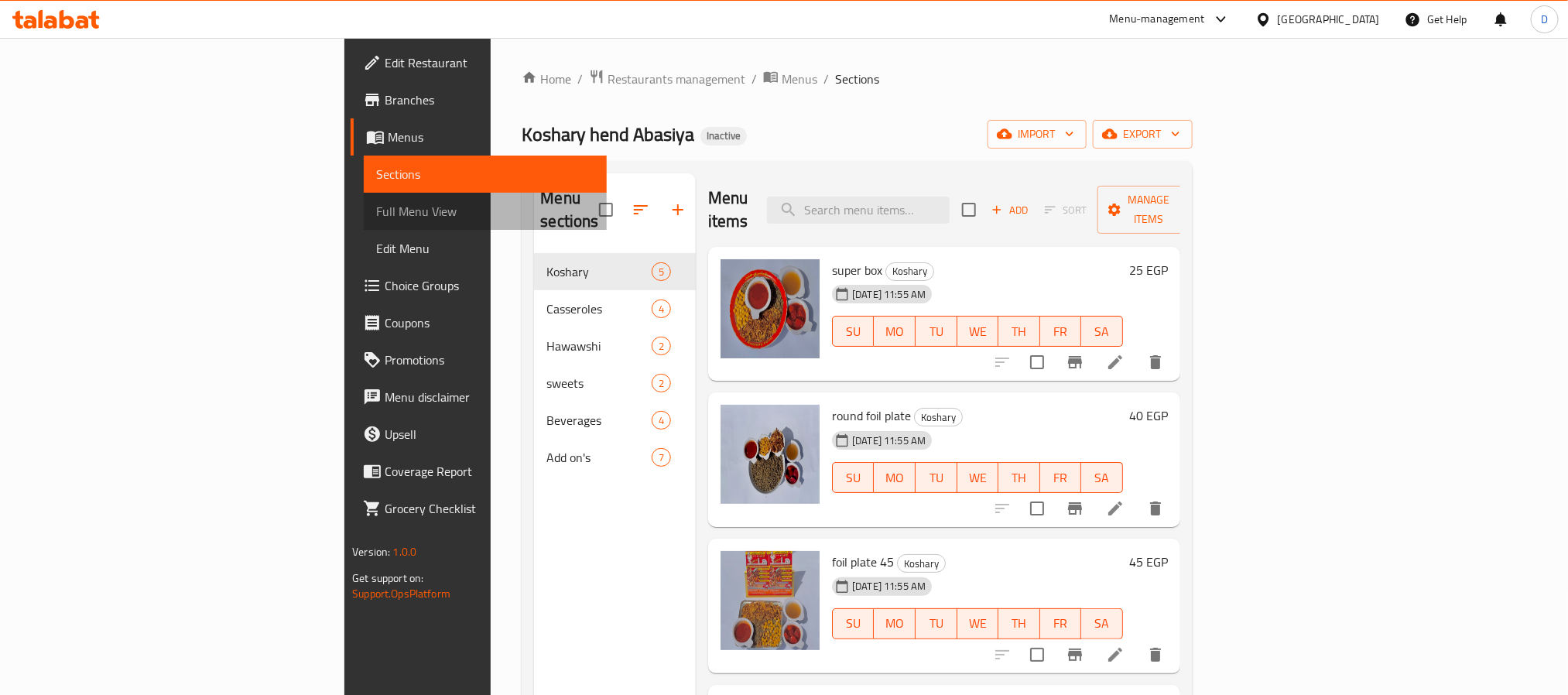
click at [376, 205] on span "Full Menu View" at bounding box center [484, 211] width 217 height 19
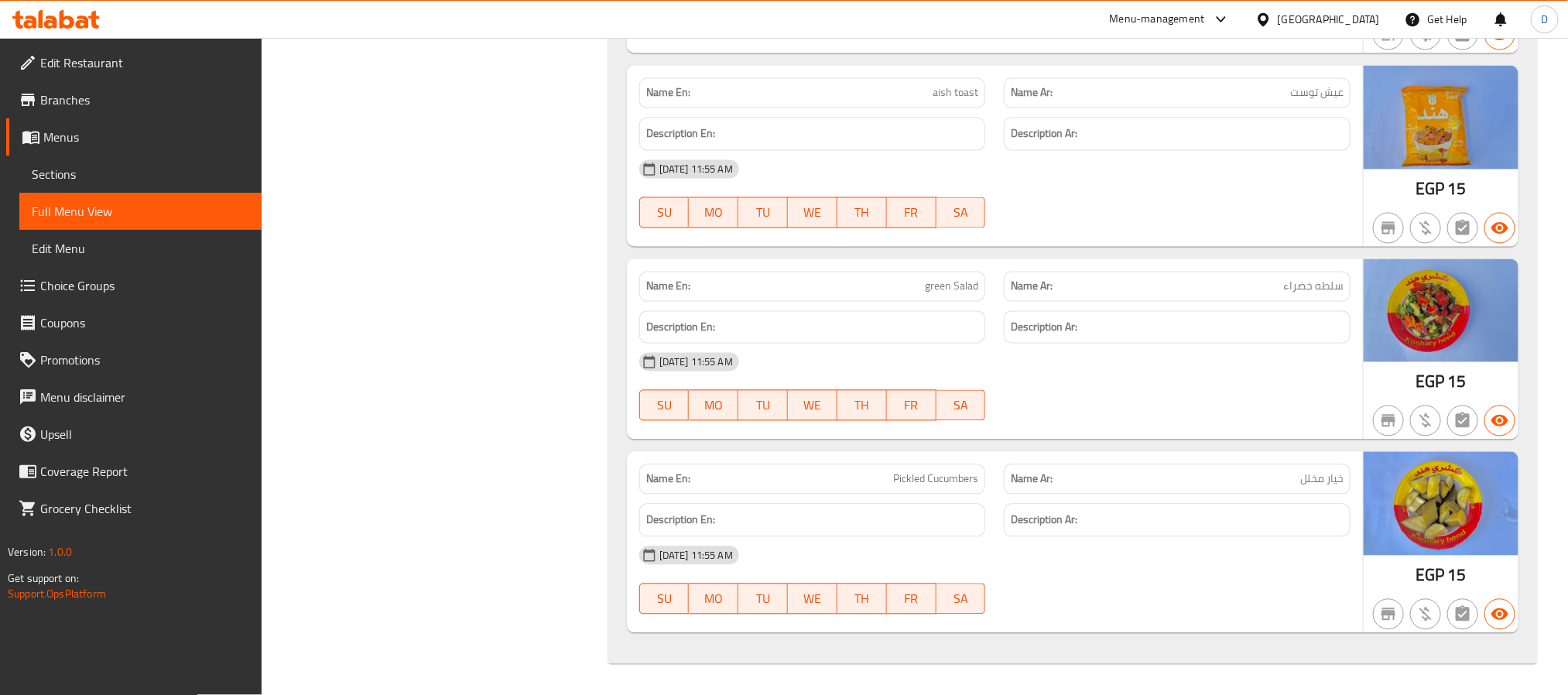
scroll to position [4722, 0]
click at [1211, 511] on h6 "Description Ar:" at bounding box center [1176, 521] width 333 height 19
click at [91, 186] on link "Sections" at bounding box center [140, 174] width 243 height 37
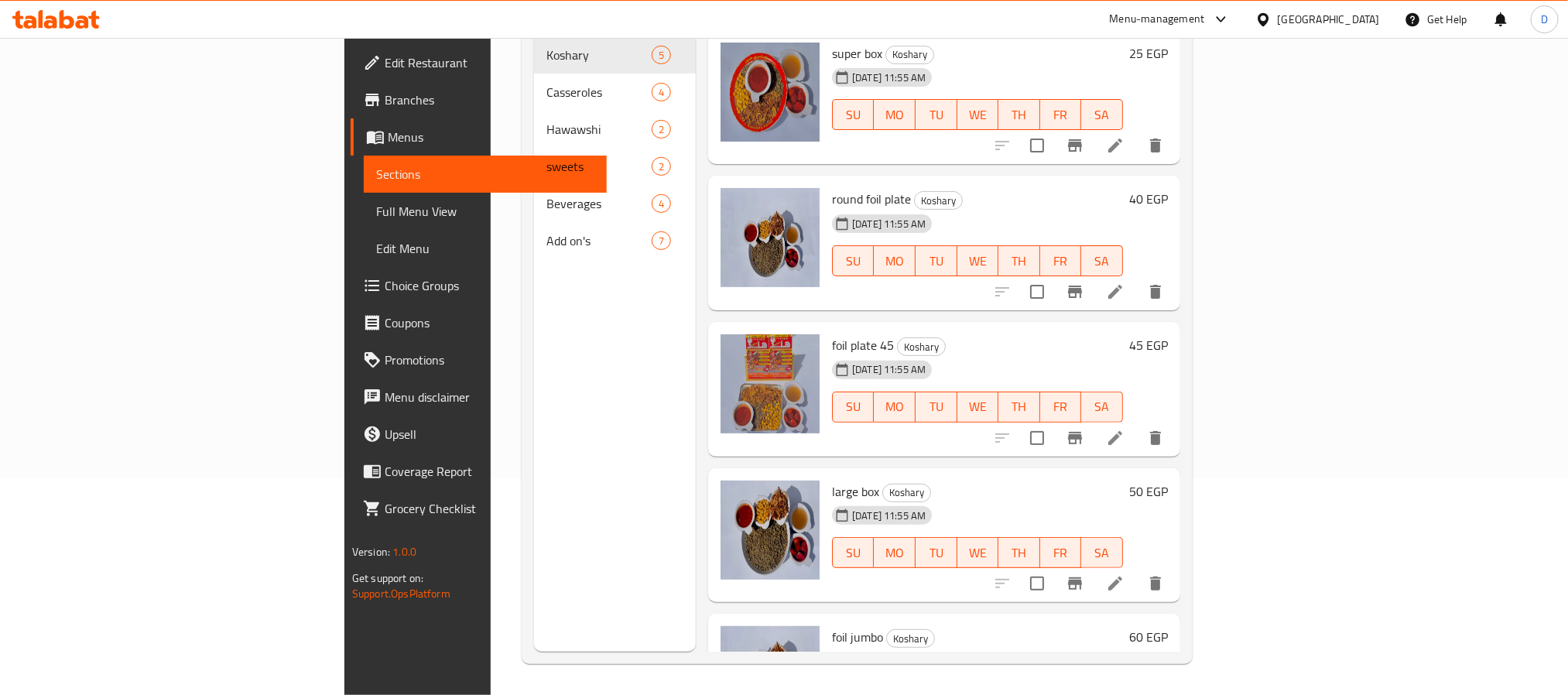
scroll to position [217, 0]
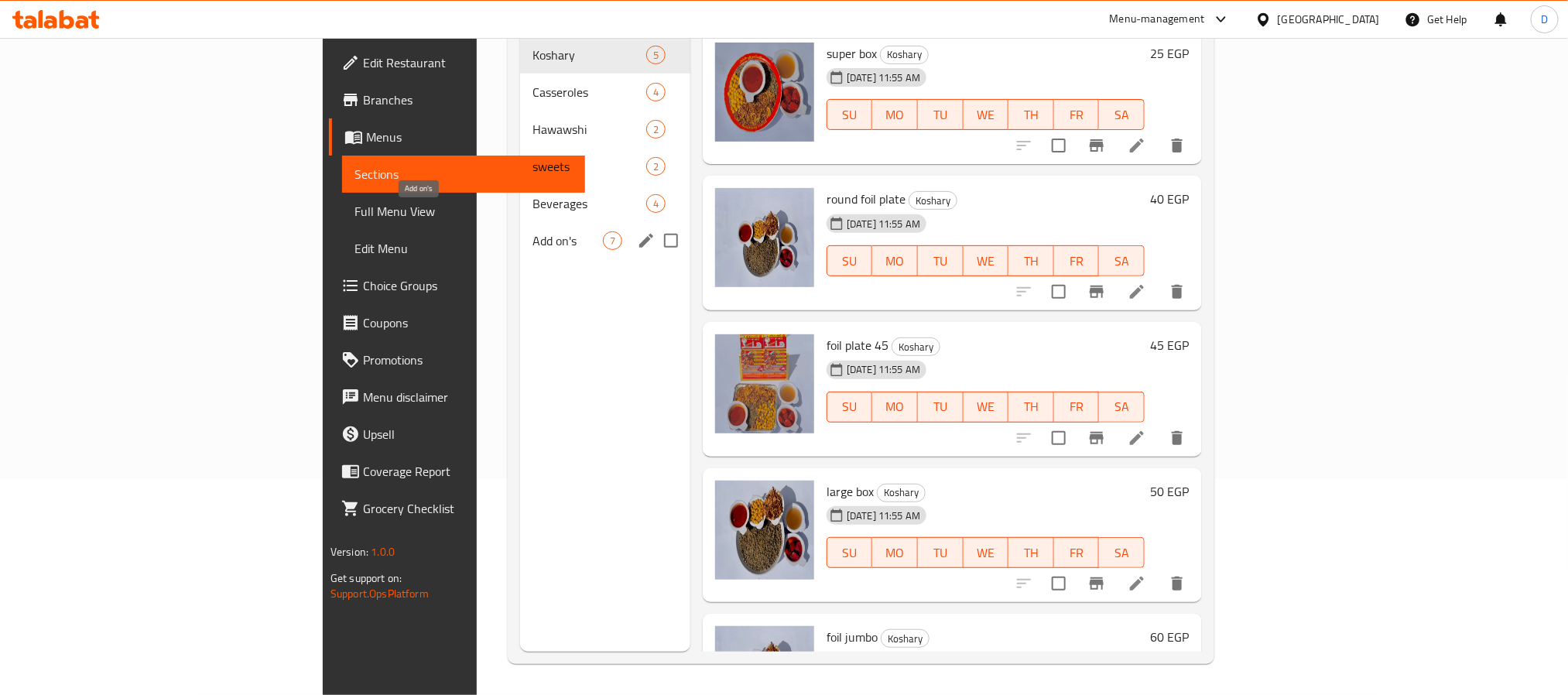
click at [533, 231] on span "Add on's" at bounding box center [568, 241] width 70 height 19
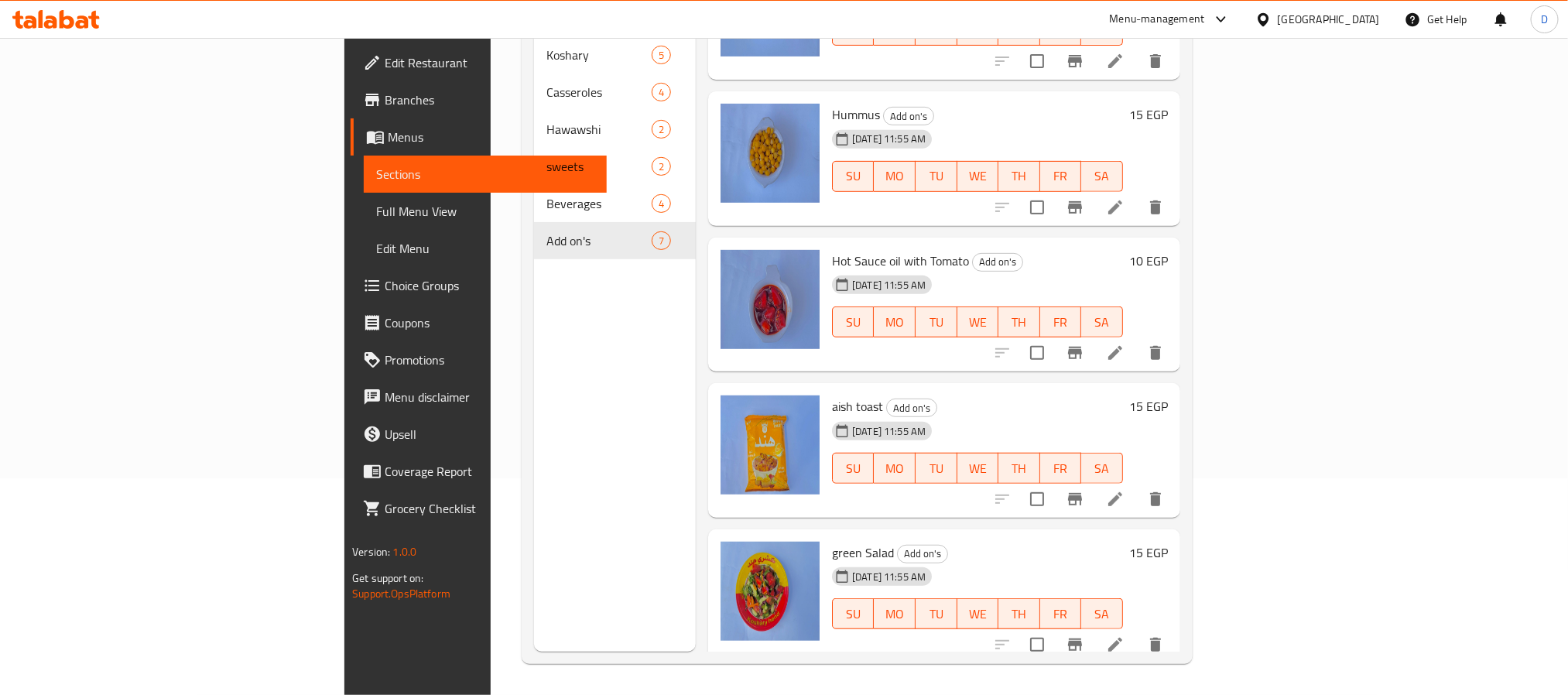
scroll to position [232, 0]
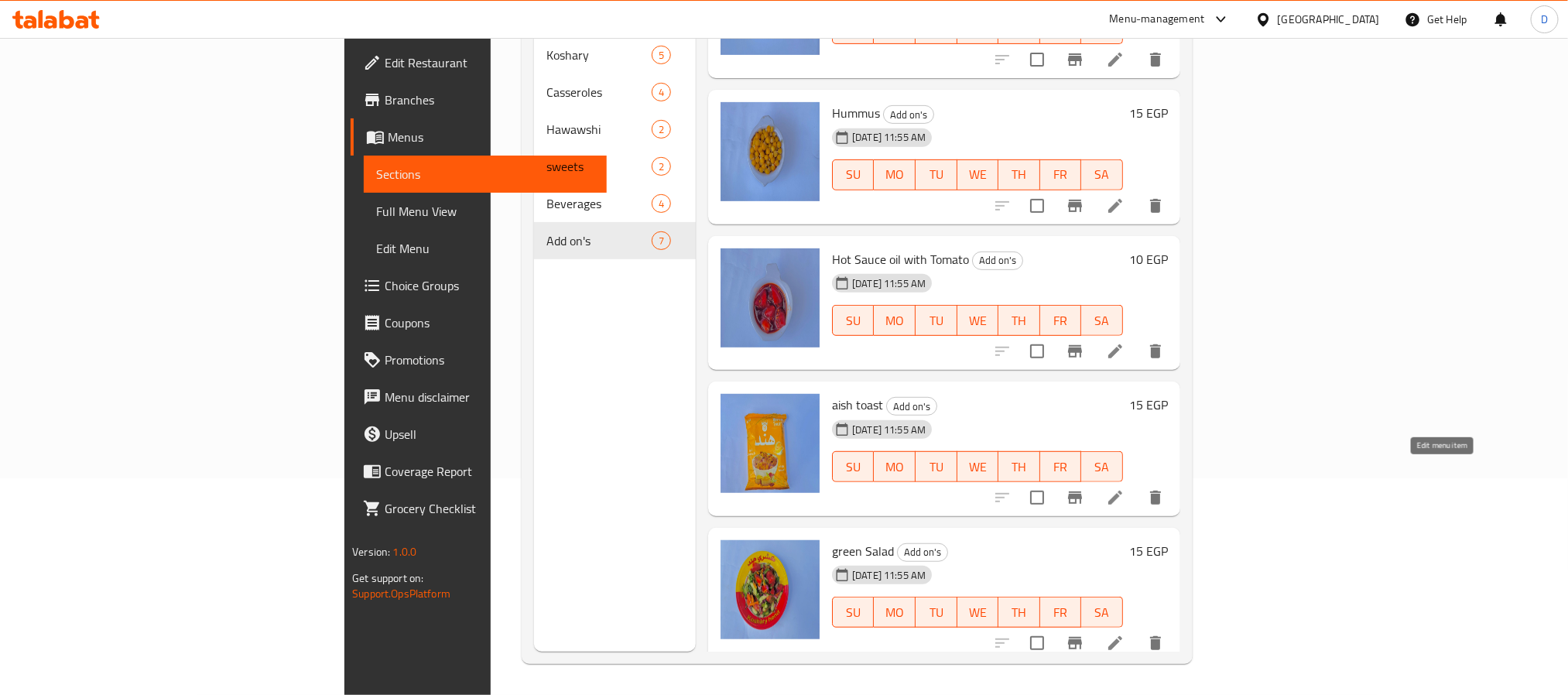
click at [1122, 491] on icon at bounding box center [1115, 498] width 14 height 14
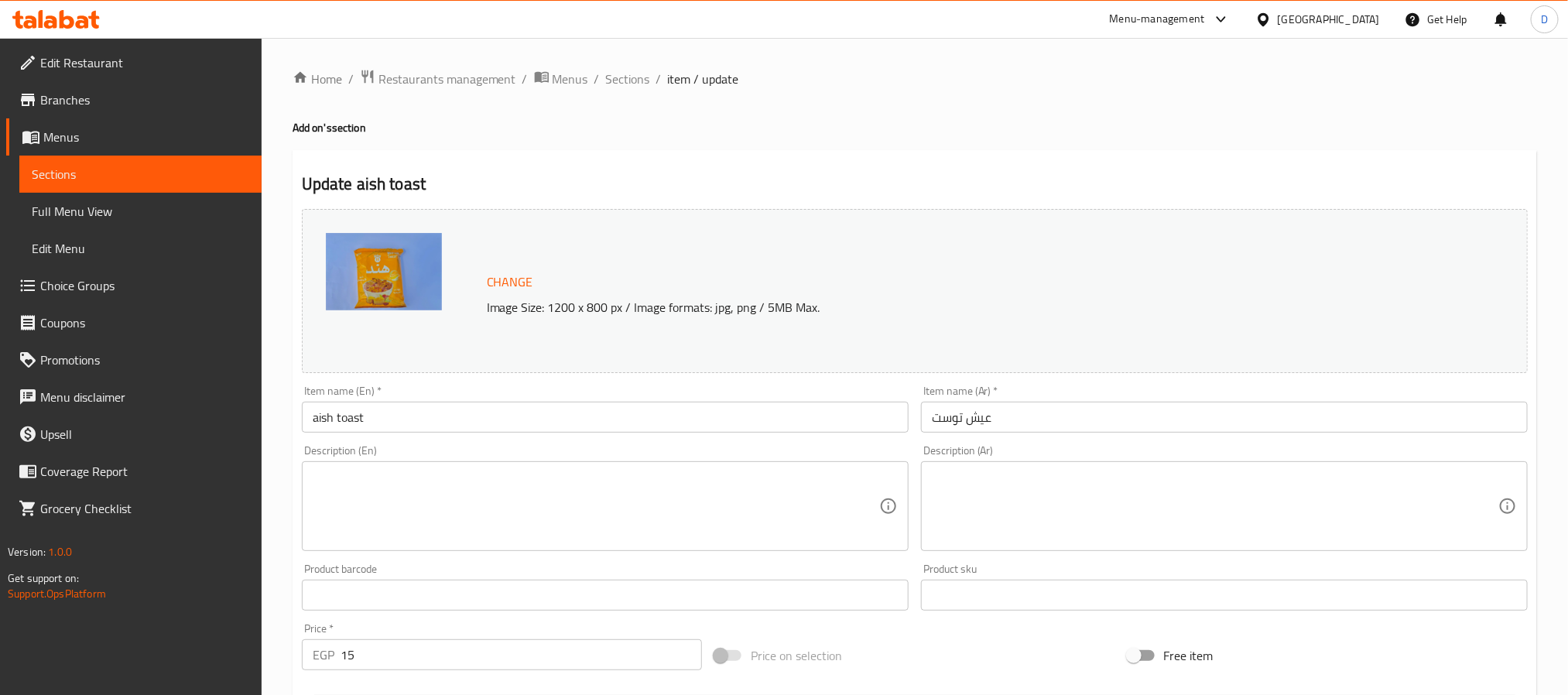
click at [330, 420] on input "aish toast" at bounding box center [605, 417] width 607 height 31
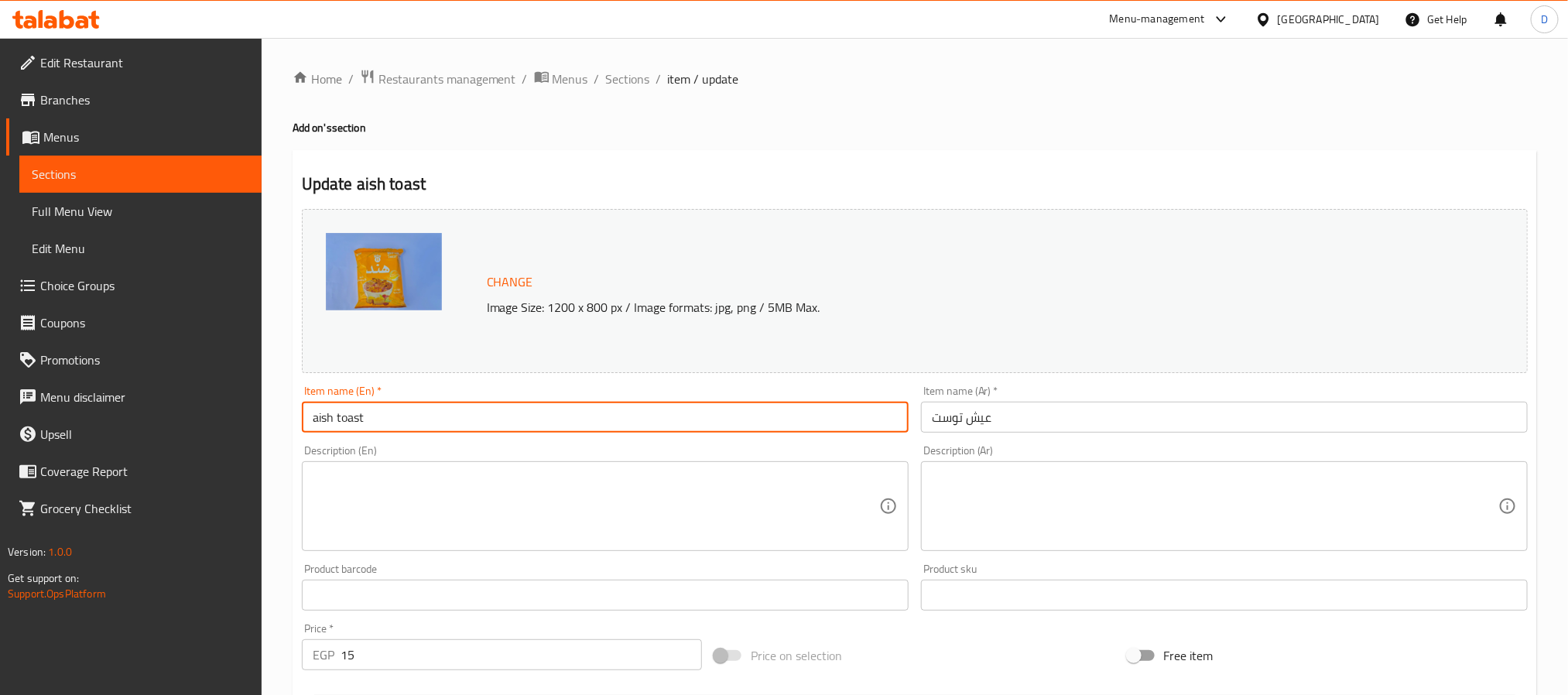
click at [330, 420] on input "aish toast" at bounding box center [605, 417] width 607 height 31
click at [386, 420] on input "toast" at bounding box center [605, 417] width 607 height 31
type input "toast bread"
click at [644, 69] on span "Sections" at bounding box center [628, 79] width 45 height 19
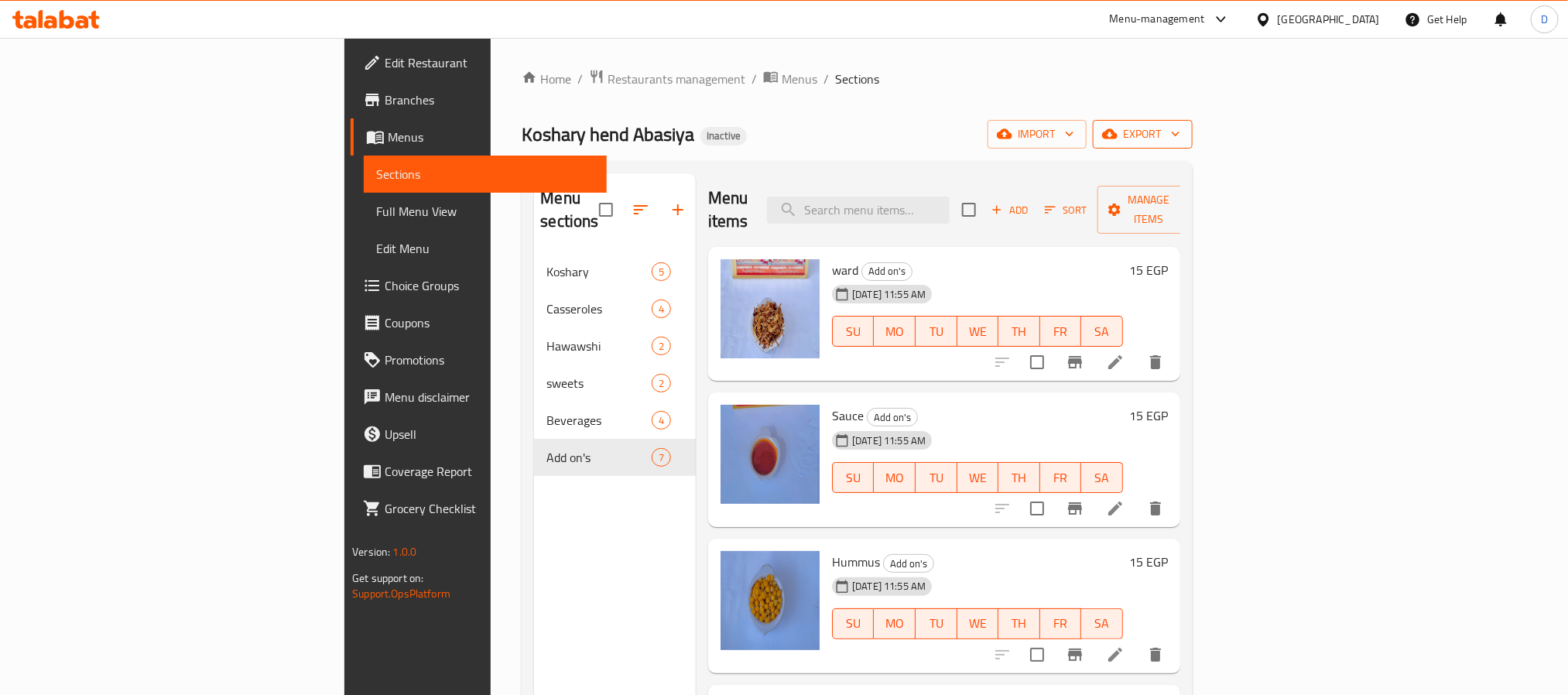
click at [1180, 130] on span "export" at bounding box center [1142, 134] width 75 height 19
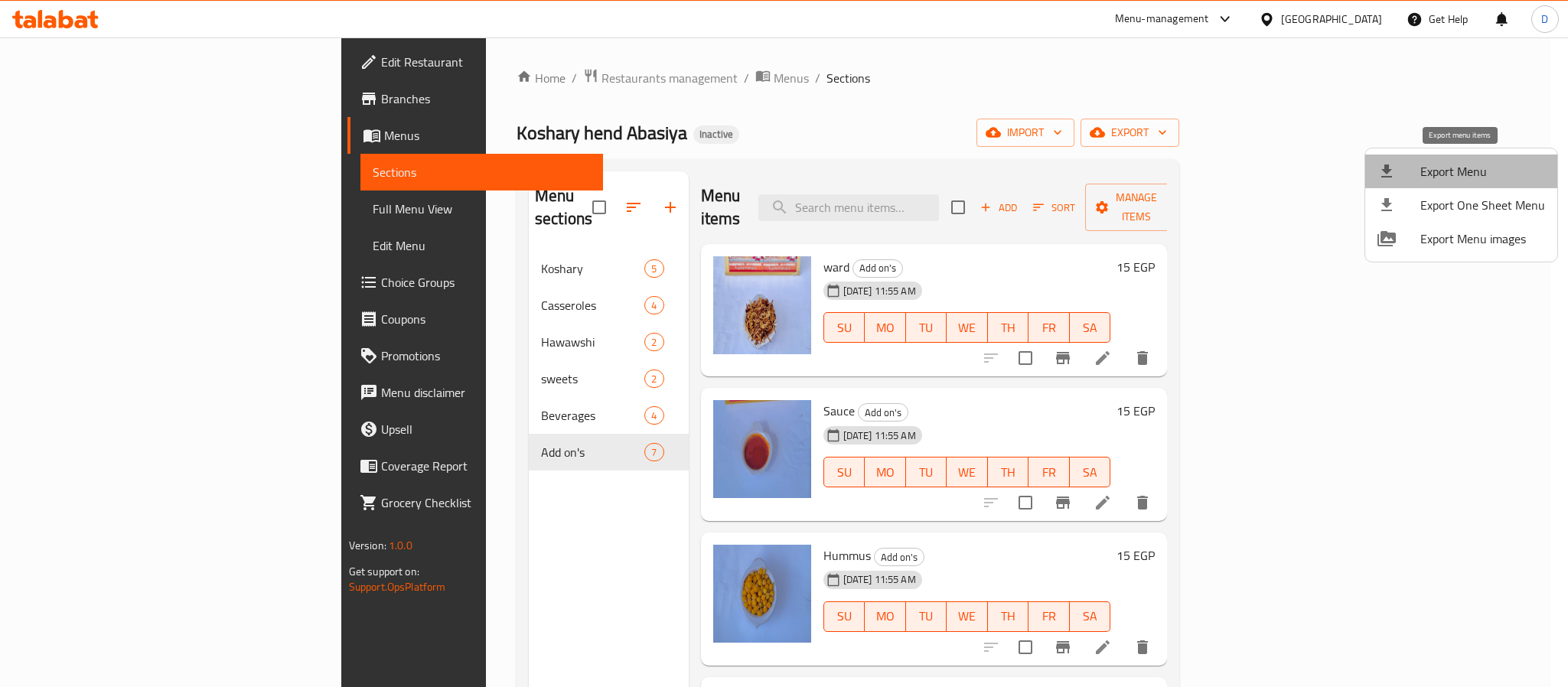
click at [1462, 157] on li "Export Menu" at bounding box center [1460, 172] width 192 height 34
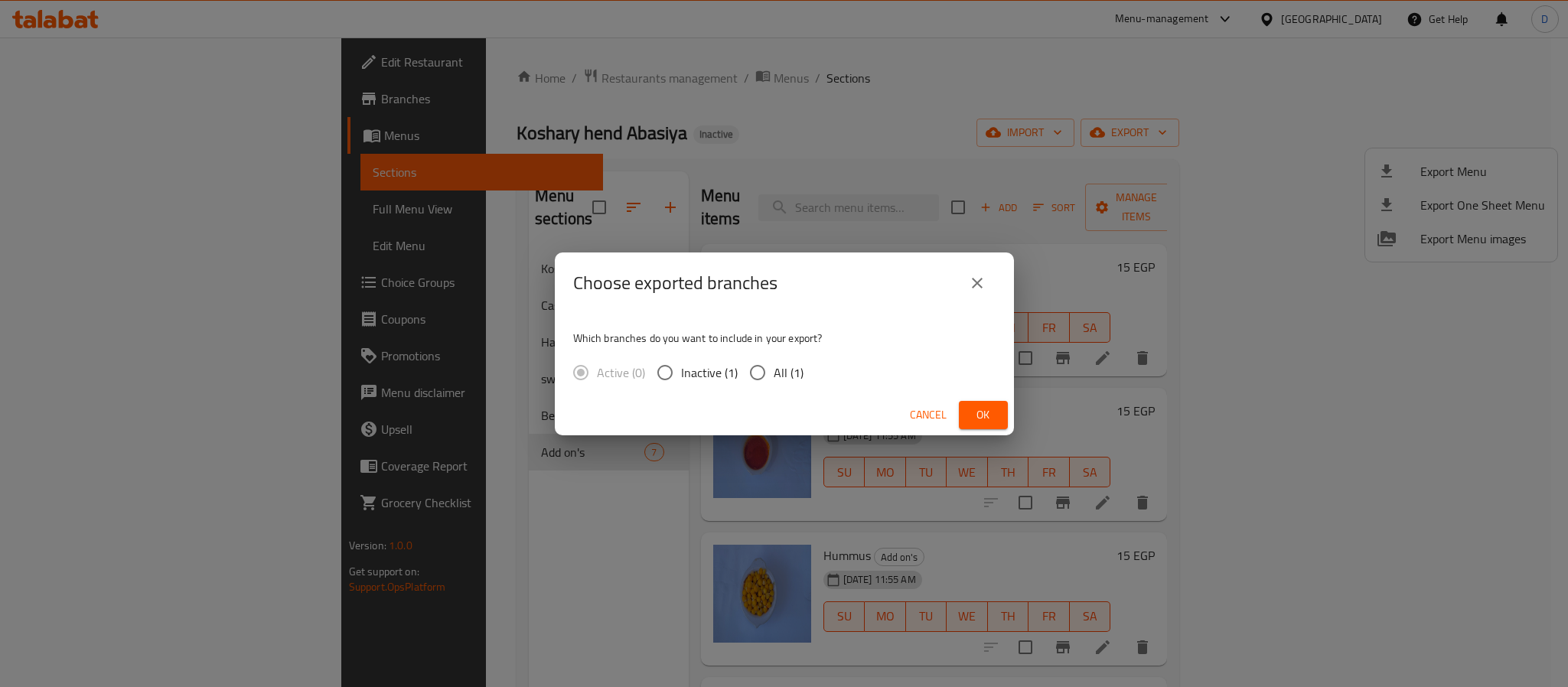
click at [1002, 402] on button "Ok" at bounding box center [983, 415] width 49 height 28
